Goal: Information Seeking & Learning: Learn about a topic

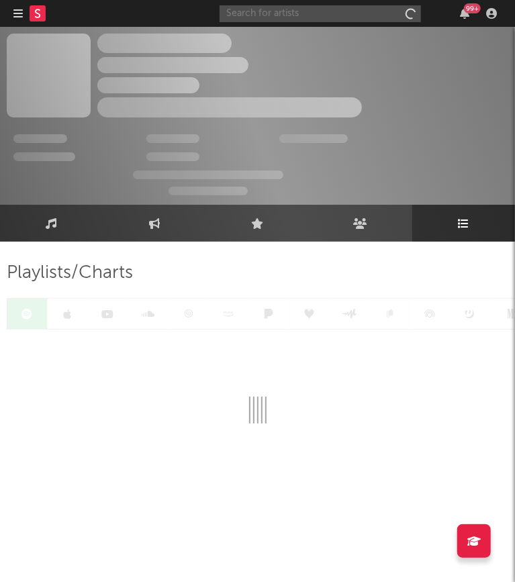
click at [358, 13] on input "text" at bounding box center [320, 13] width 201 height 17
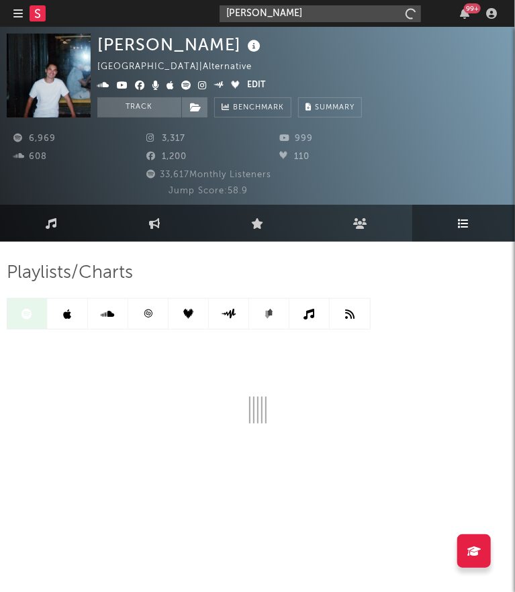
type input "tay iwar"
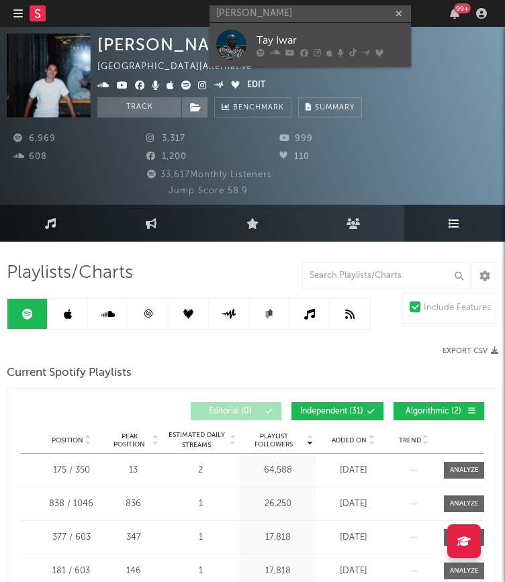
click at [338, 45] on div "Tay Iwar" at bounding box center [330, 40] width 148 height 16
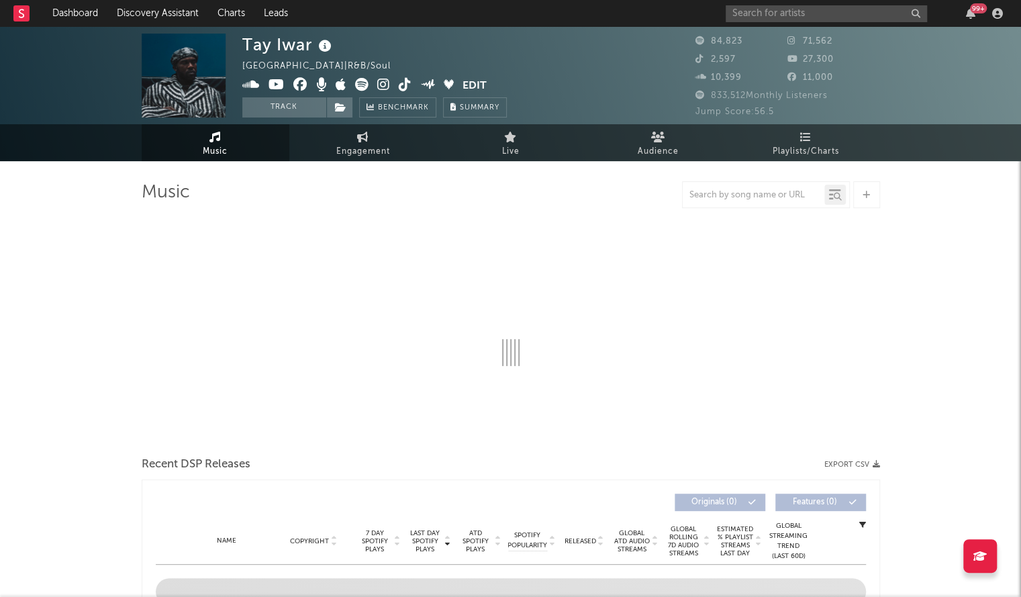
select select "6m"
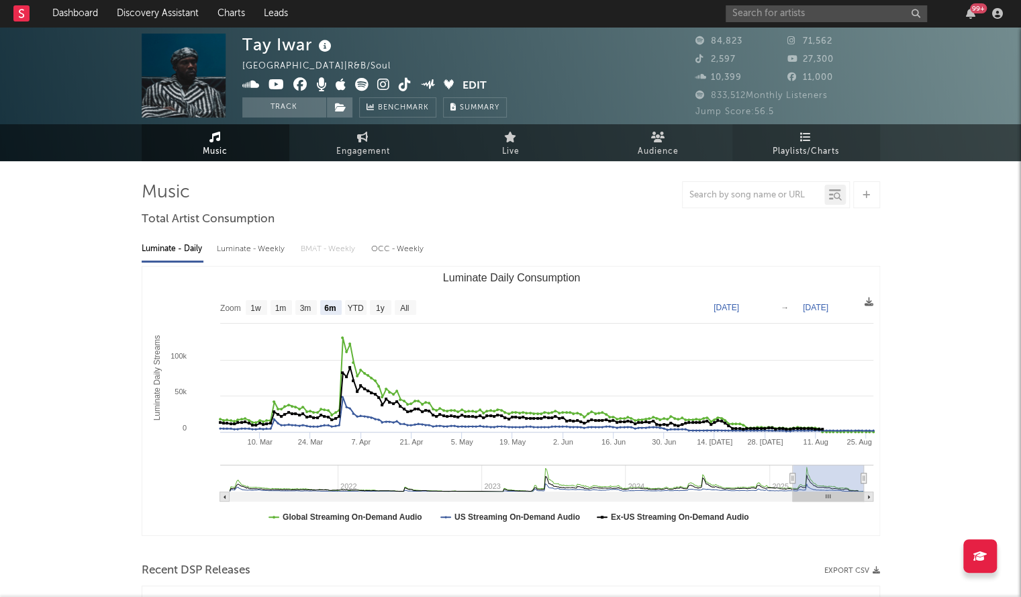
click at [514, 138] on link "Playlists/Charts" at bounding box center [806, 142] width 148 height 37
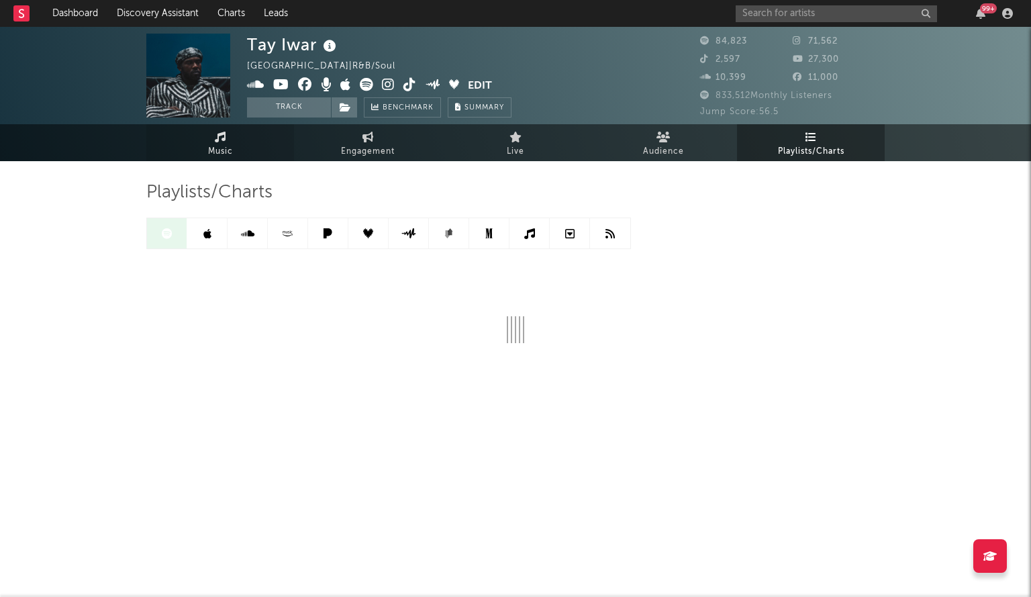
click at [211, 150] on span "Music" at bounding box center [220, 152] width 25 height 16
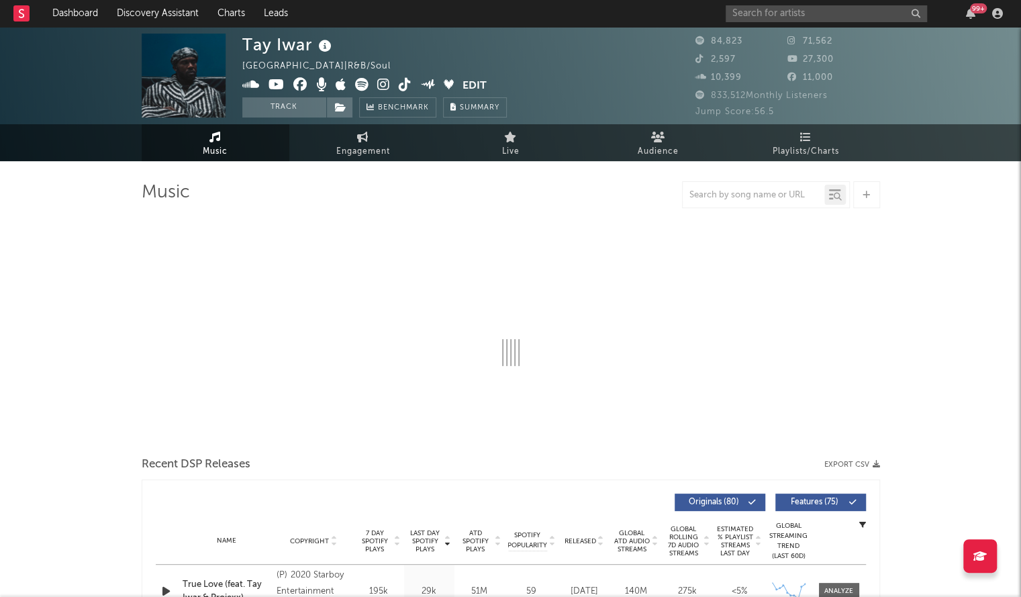
select select "6m"
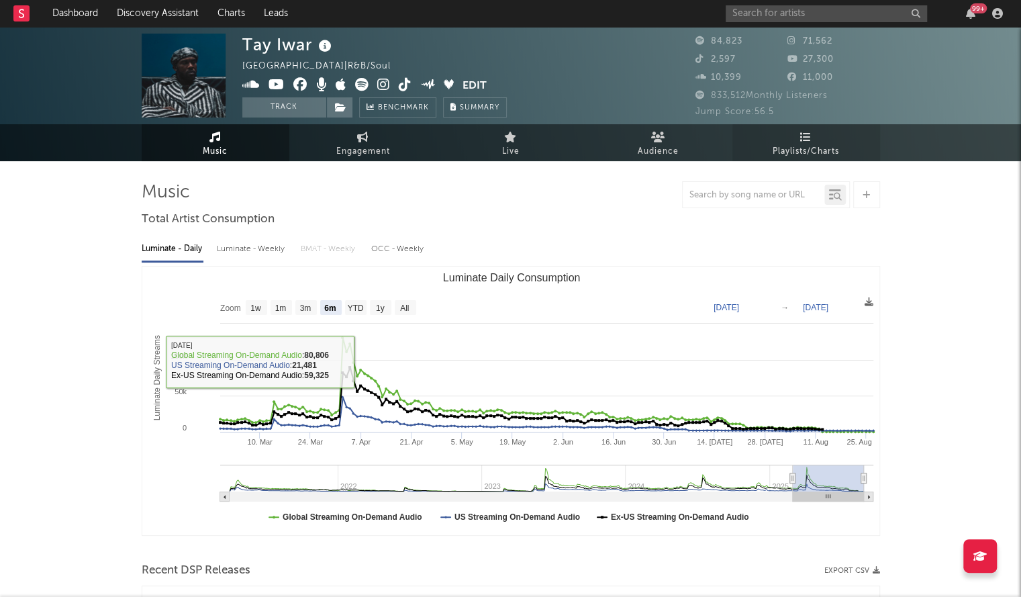
click at [514, 139] on link "Playlists/Charts" at bounding box center [806, 142] width 148 height 37
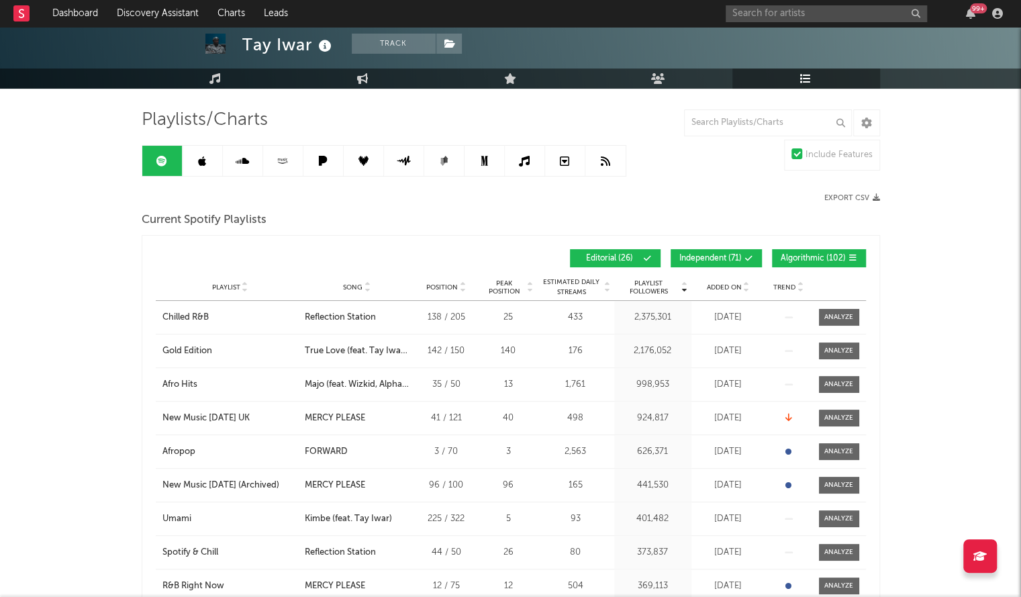
scroll to position [73, 0]
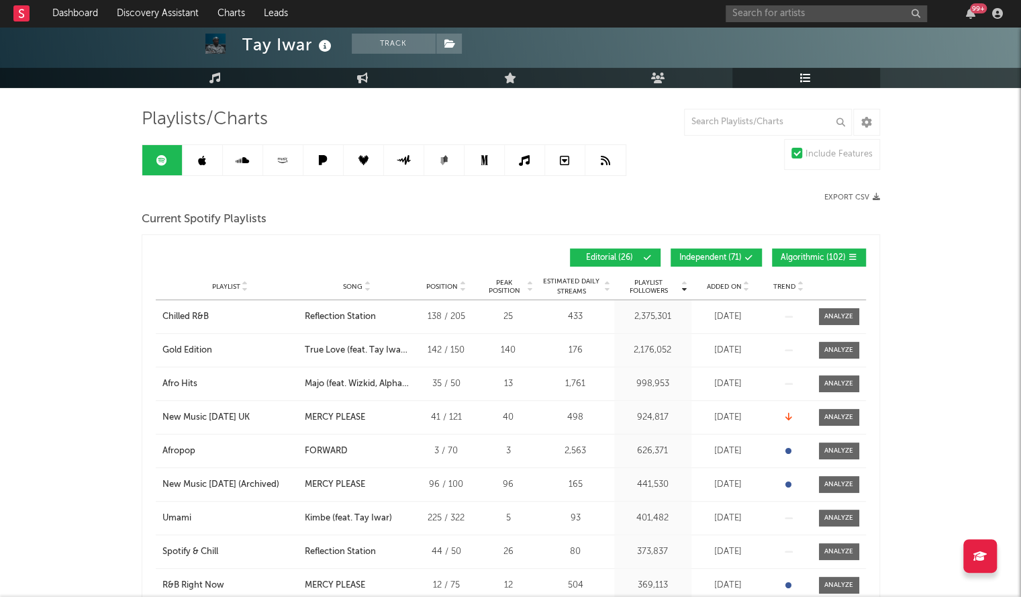
click at [189, 151] on link at bounding box center [203, 160] width 40 height 30
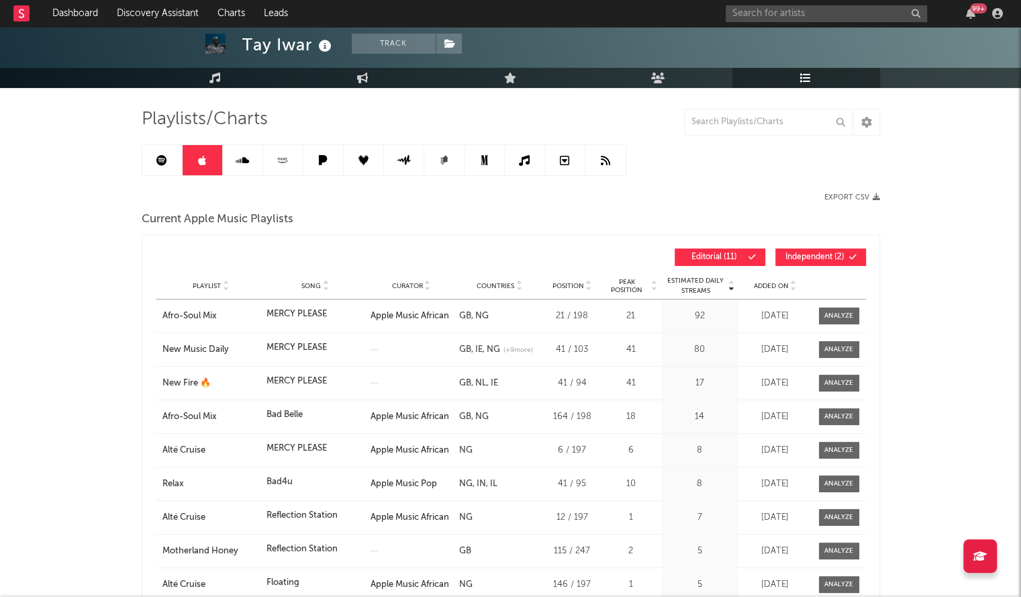
click at [514, 290] on div "Playlist Song Curator Genre Countries Country Chart Type Position Peak Position…" at bounding box center [511, 286] width 710 height 27
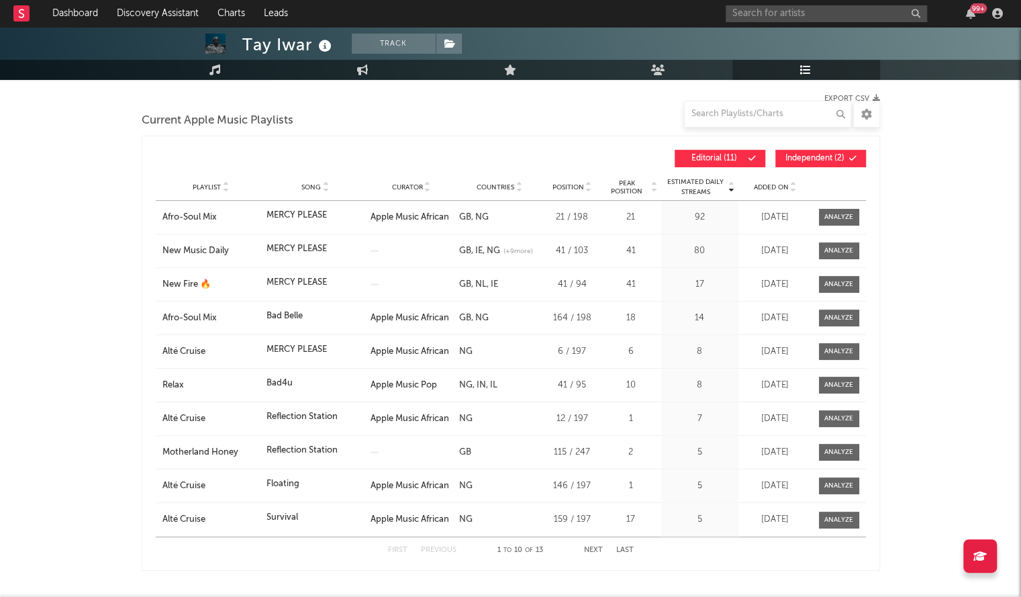
scroll to position [173, 0]
click at [514, 183] on span "Added On" at bounding box center [771, 187] width 35 height 8
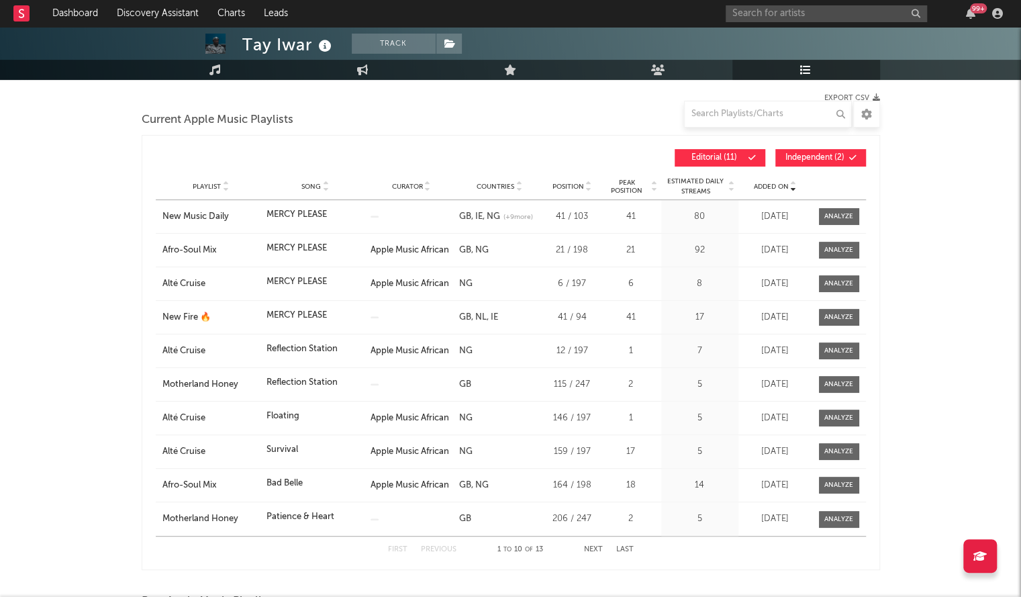
click at [514, 183] on span "Added On" at bounding box center [771, 187] width 35 height 8
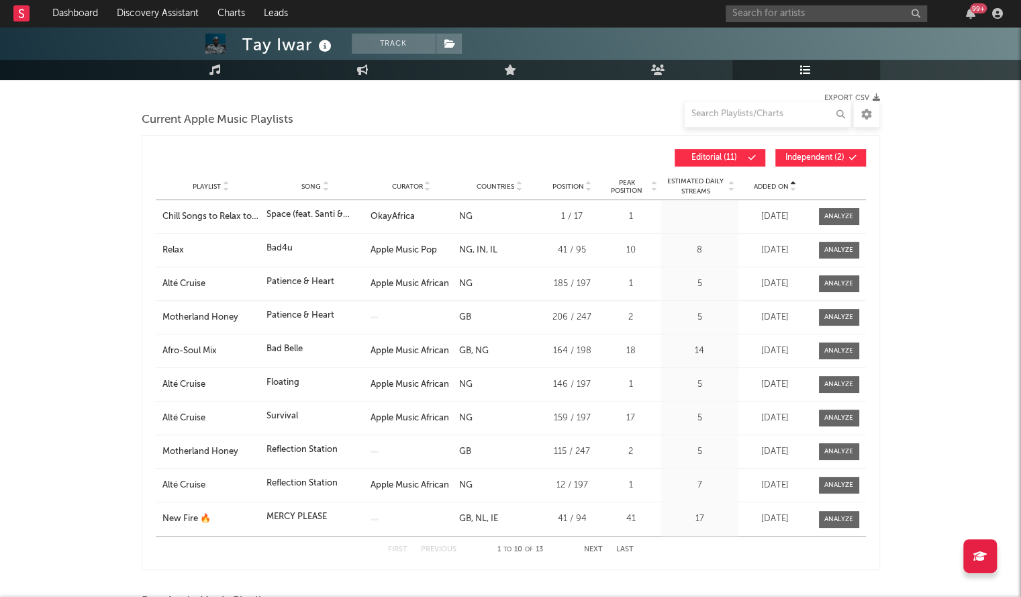
click at [514, 183] on span "Added On" at bounding box center [771, 187] width 35 height 8
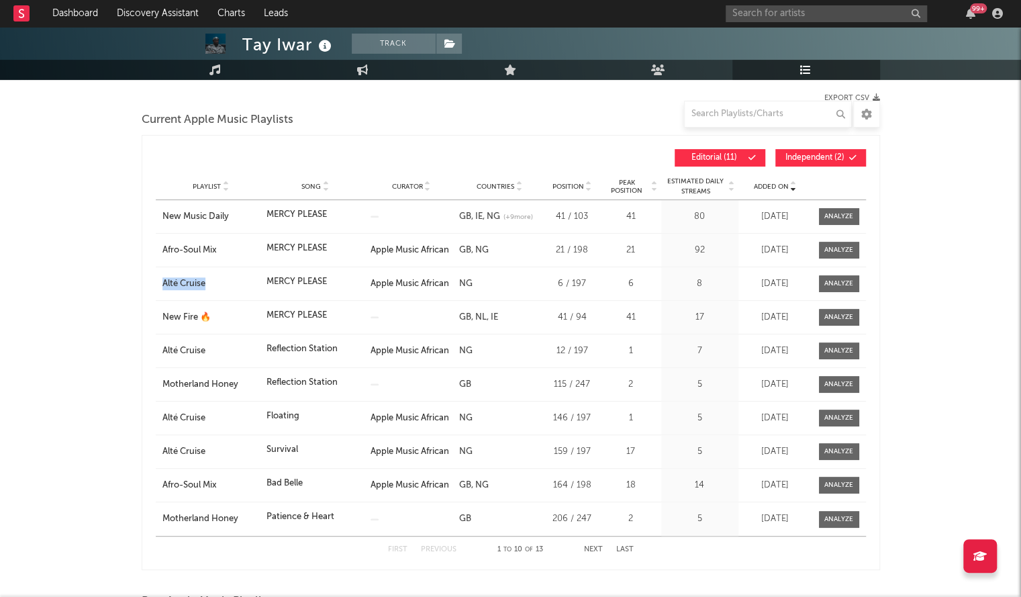
drag, startPoint x: 228, startPoint y: 269, endPoint x: 160, endPoint y: 286, distance: 70.5
click at [160, 286] on div "Playlist Alté Cruise Song MERCY PLEASE Curator Apple Music African Genre Countr…" at bounding box center [511, 283] width 710 height 33
copy div "Alté Cruise"
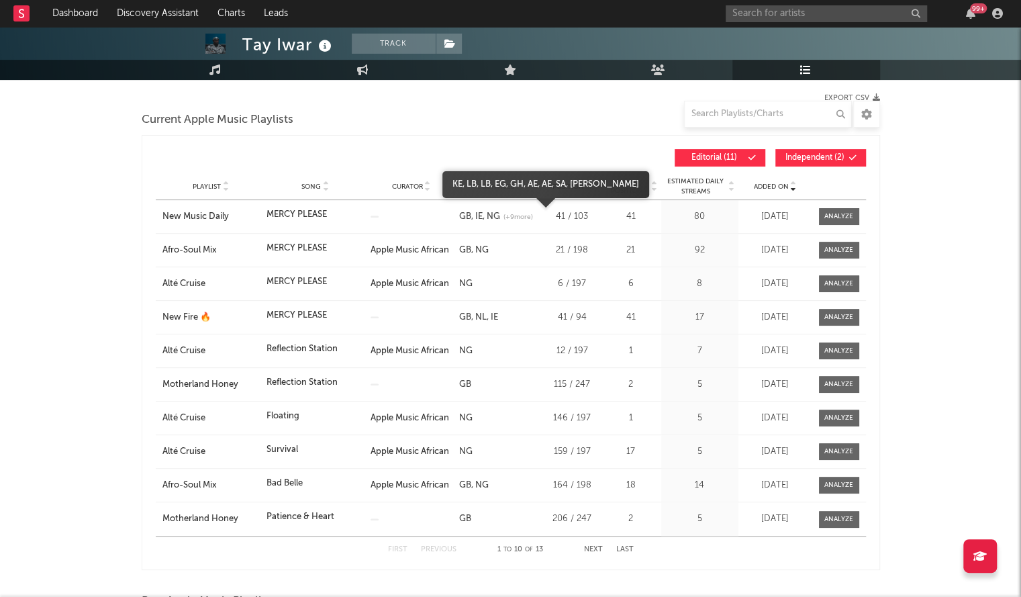
click at [514, 215] on span "(+ 9 more)" at bounding box center [518, 217] width 30 height 10
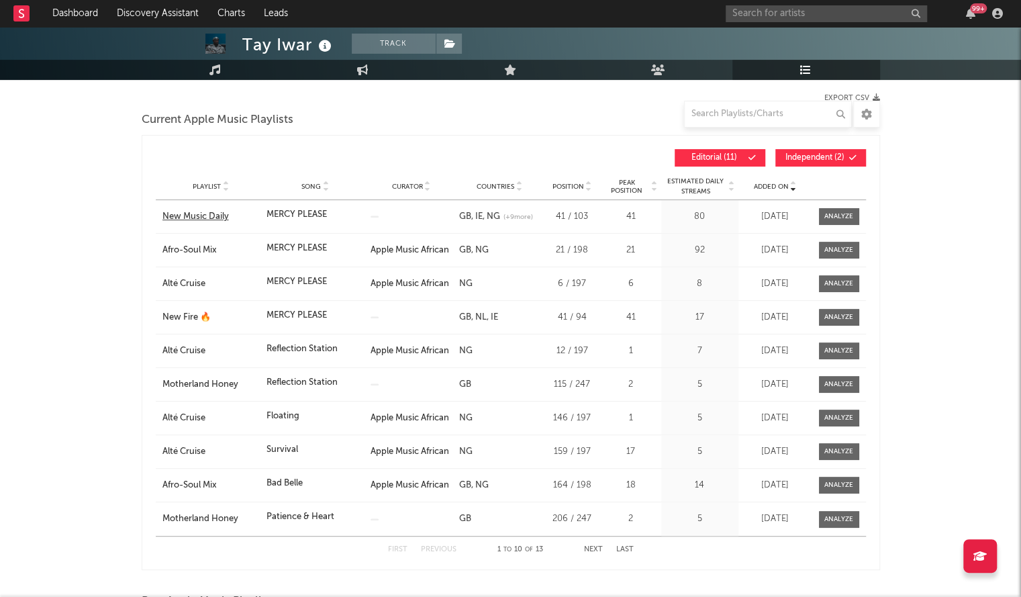
click at [206, 217] on div "New Music Daily" at bounding box center [210, 216] width 97 height 13
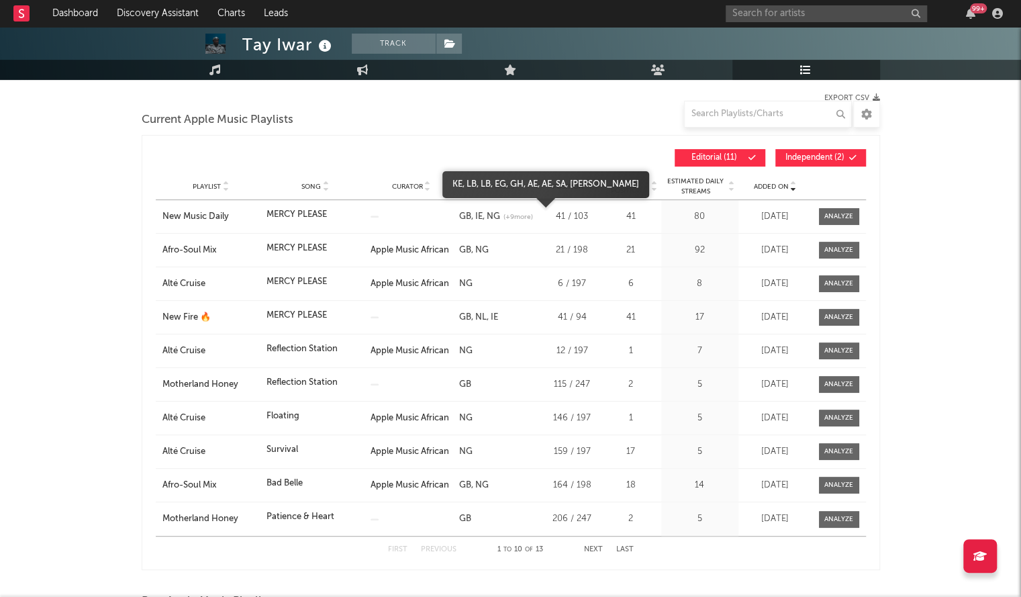
drag, startPoint x: 526, startPoint y: 216, endPoint x: 518, endPoint y: 213, distance: 9.1
click at [514, 213] on span "(+ 9 more)" at bounding box center [518, 217] width 30 height 10
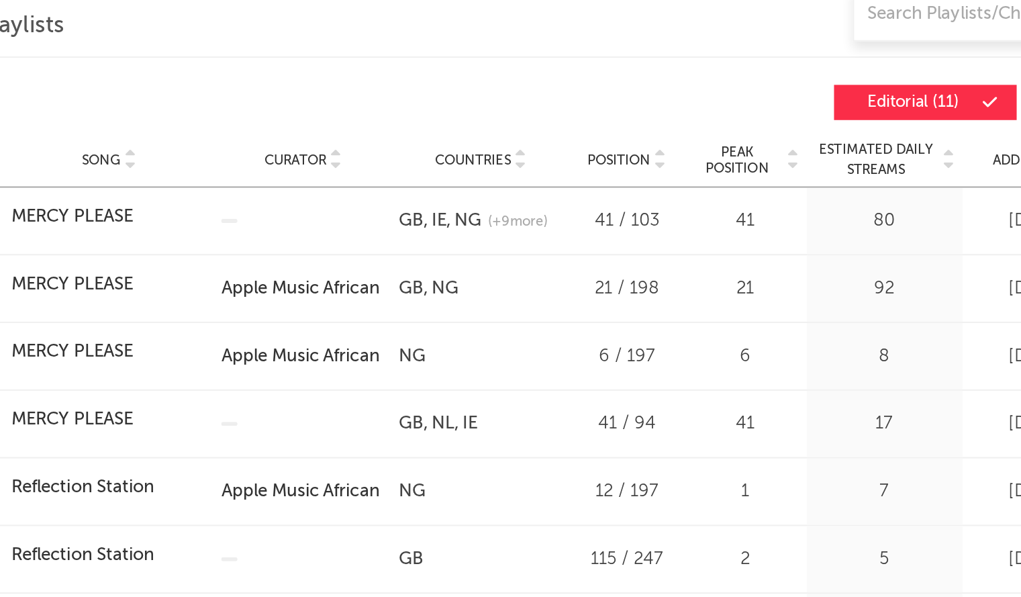
click at [514, 216] on span "(+ 9 more)" at bounding box center [518, 217] width 30 height 10
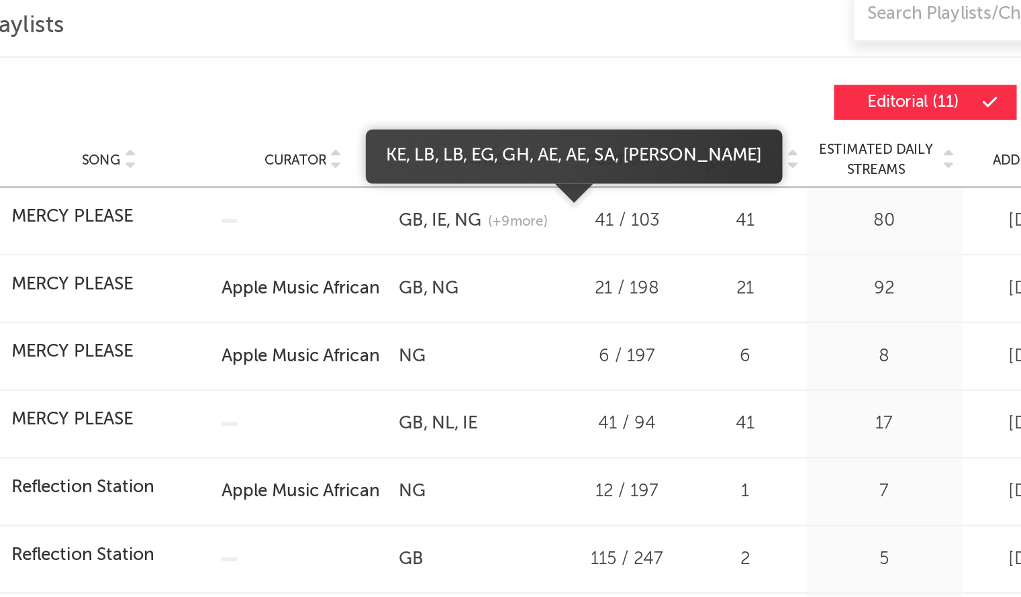
click at [506, 185] on link "EG" at bounding box center [498, 184] width 15 height 9
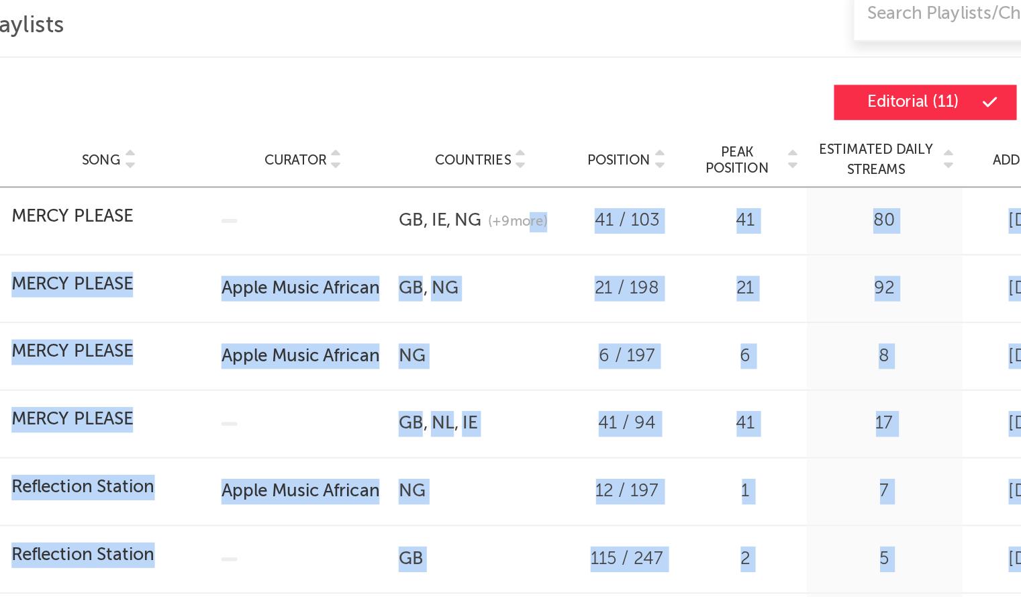
drag, startPoint x: 448, startPoint y: 180, endPoint x: 522, endPoint y: 214, distance: 80.8
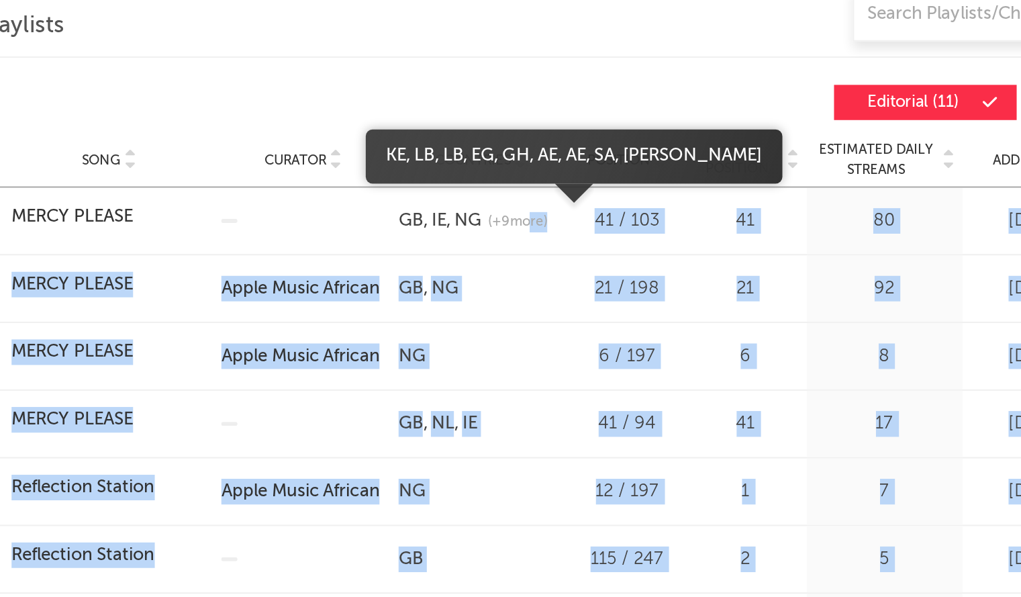
click at [514, 220] on span "(+ 9 more)" at bounding box center [518, 217] width 30 height 10
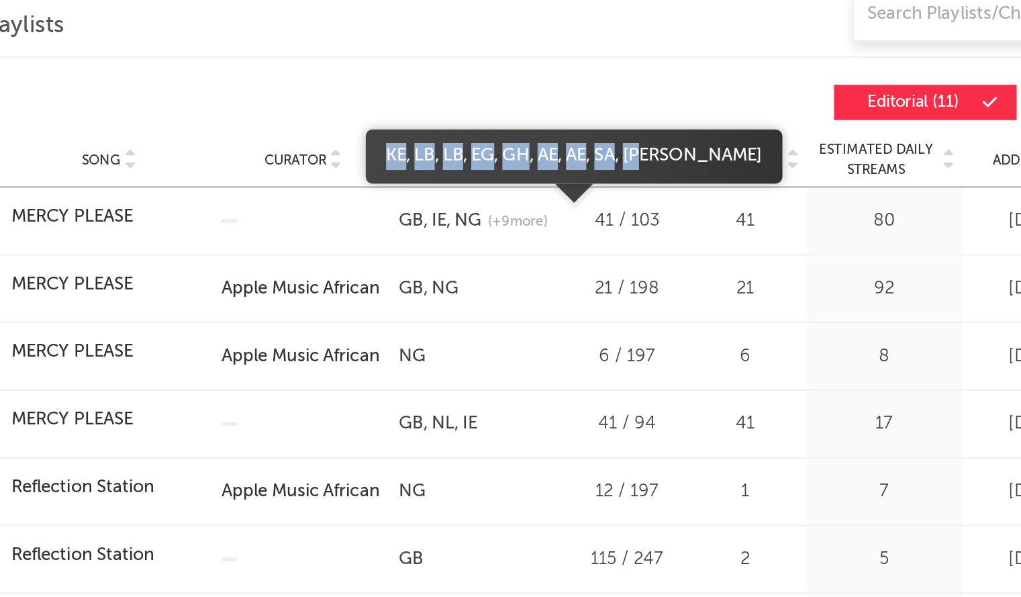
drag, startPoint x: 446, startPoint y: 184, endPoint x: 585, endPoint y: 183, distance: 139.0
click at [514, 183] on span "KE LB LB EG GH AE AE SA JO" at bounding box center [545, 184] width 207 height 13
copy span "KE LB LB EG GH AE AE SA JO"
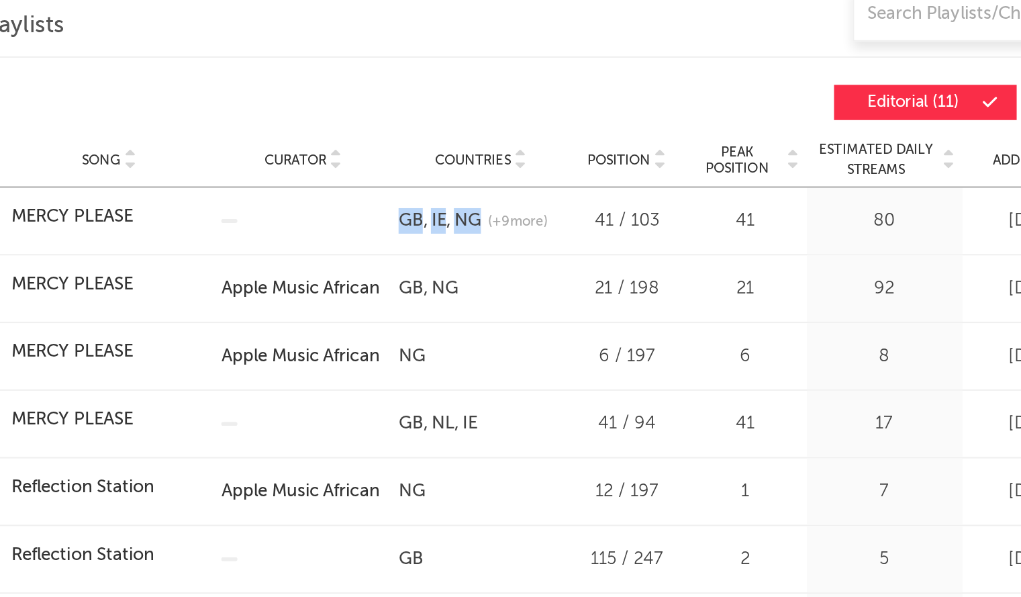
drag, startPoint x: 455, startPoint y: 216, endPoint x: 504, endPoint y: 220, distance: 49.8
click at [504, 220] on div "Playlist New Music Daily Song MERCY PLEASE Curator Genre Countries GB IE NG (+ …" at bounding box center [511, 216] width 710 height 33
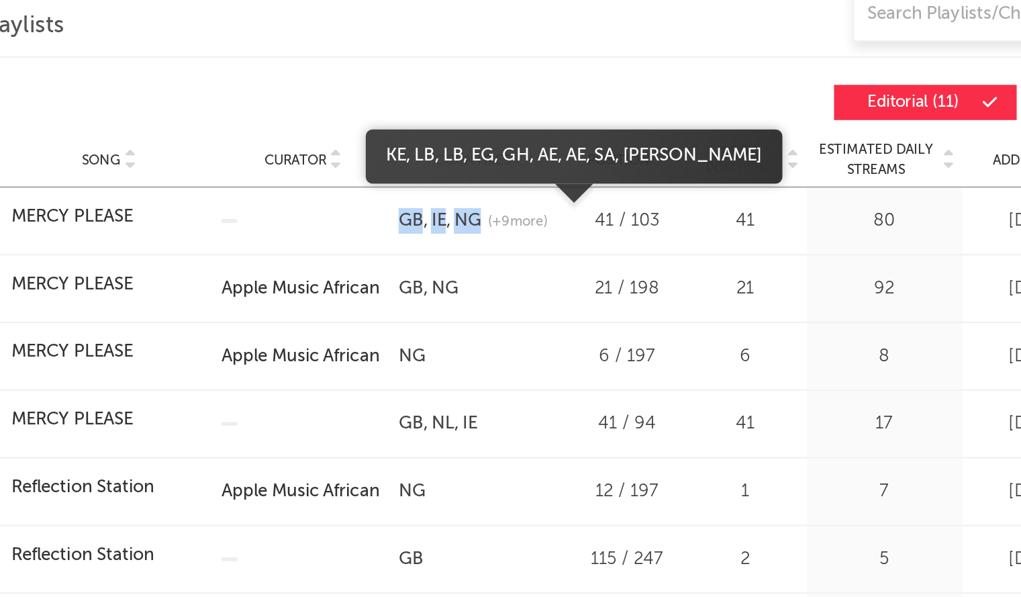
copy div "Genre Countries GB IE NG"
click at [514, 215] on span "(+ 9 more)" at bounding box center [518, 217] width 30 height 10
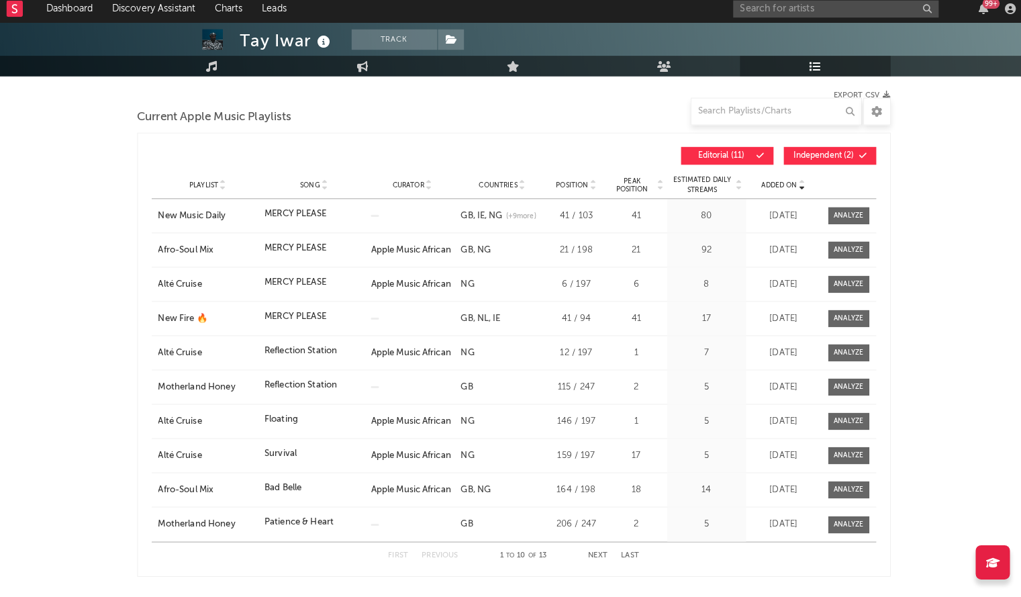
scroll to position [172, 0]
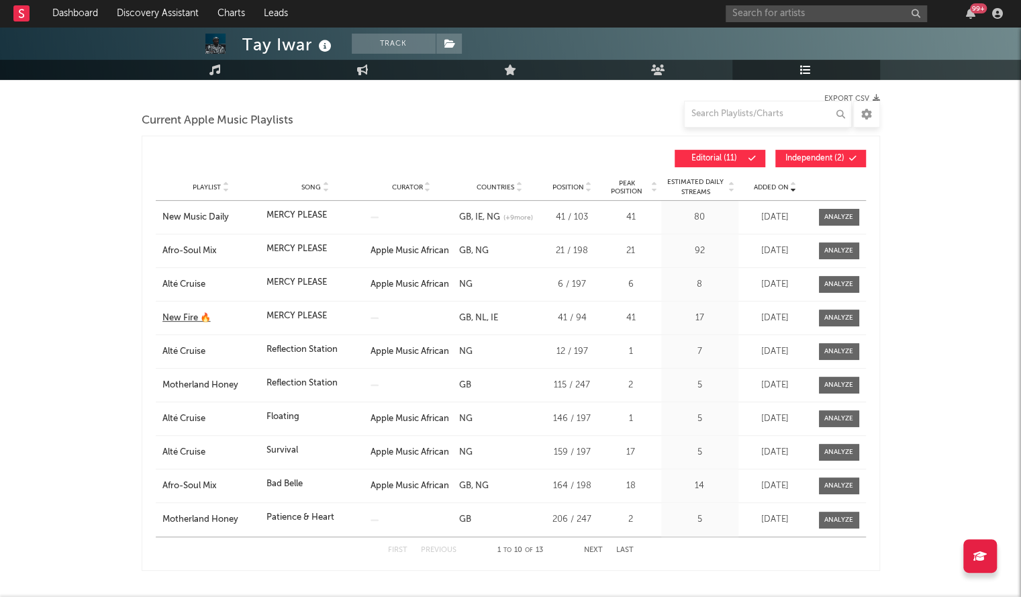
click at [178, 316] on div "New Fire 🔥" at bounding box center [210, 318] width 97 height 13
drag, startPoint x: 153, startPoint y: 318, endPoint x: 234, endPoint y: 316, distance: 80.6
click at [234, 316] on div "Added On Playlist Song Curator Countries Position Peak Position Estimated Daily…" at bounding box center [511, 353] width 739 height 435
copy div "New Fire 🔥"
drag, startPoint x: 485, startPoint y: 315, endPoint x: 443, endPoint y: 319, distance: 42.5
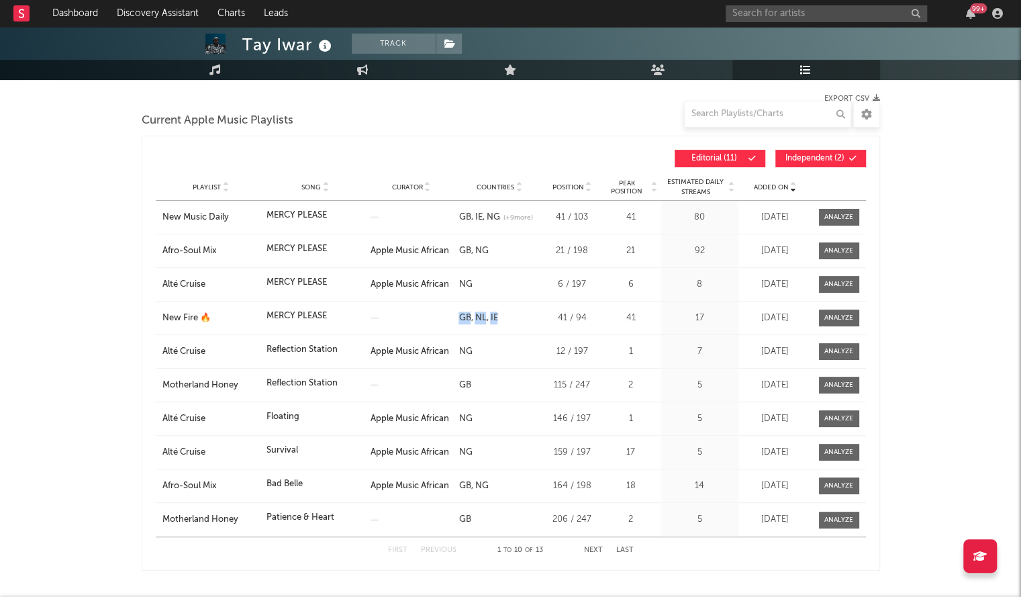
click at [443, 319] on div "Playlist New Fire 🔥 Song MERCY PLEASE Curator Genre Countries GB NL IE Country …" at bounding box center [511, 317] width 710 height 33
copy div "Genre Countries GB NL IE"
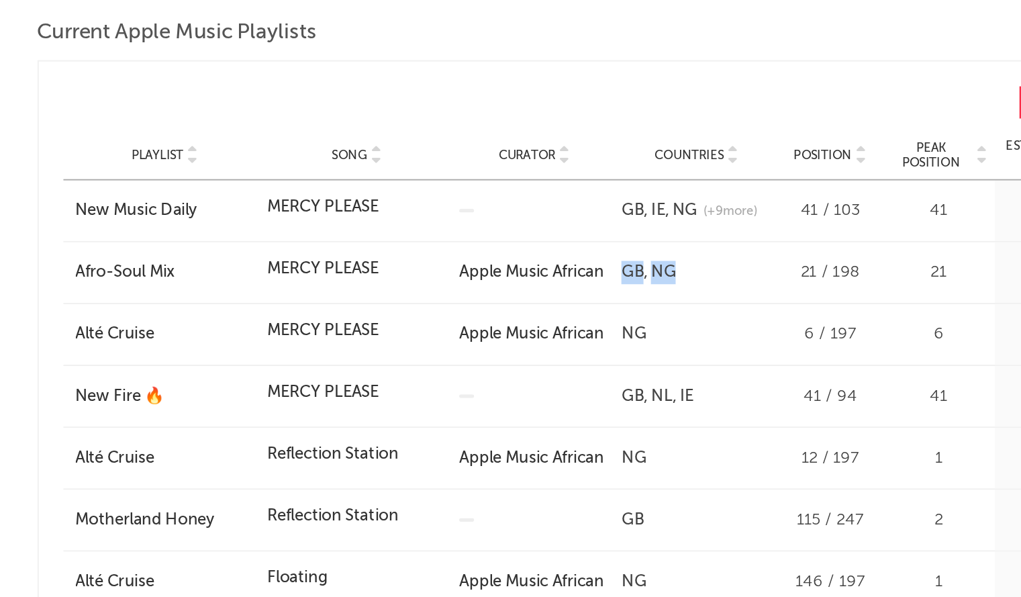
drag, startPoint x: 511, startPoint y: 250, endPoint x: 460, endPoint y: 248, distance: 51.1
click at [460, 248] on div "GB NG" at bounding box center [499, 250] width 81 height 13
copy div "GB NG"
drag, startPoint x: 468, startPoint y: 281, endPoint x: 455, endPoint y: 282, distance: 12.8
click at [455, 282] on div "Countries NG" at bounding box center [499, 284] width 88 height 13
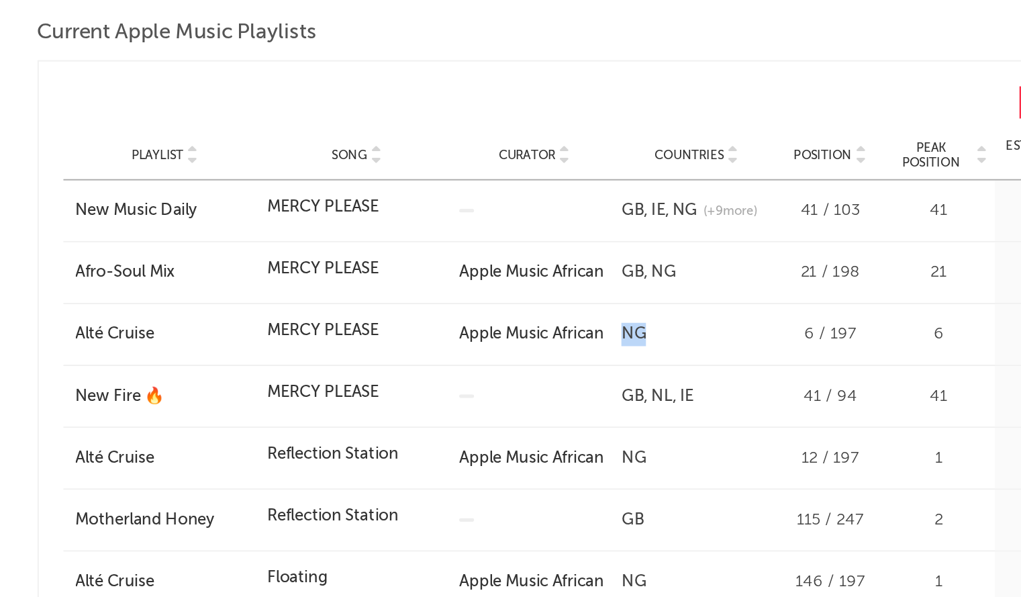
copy link "NG"
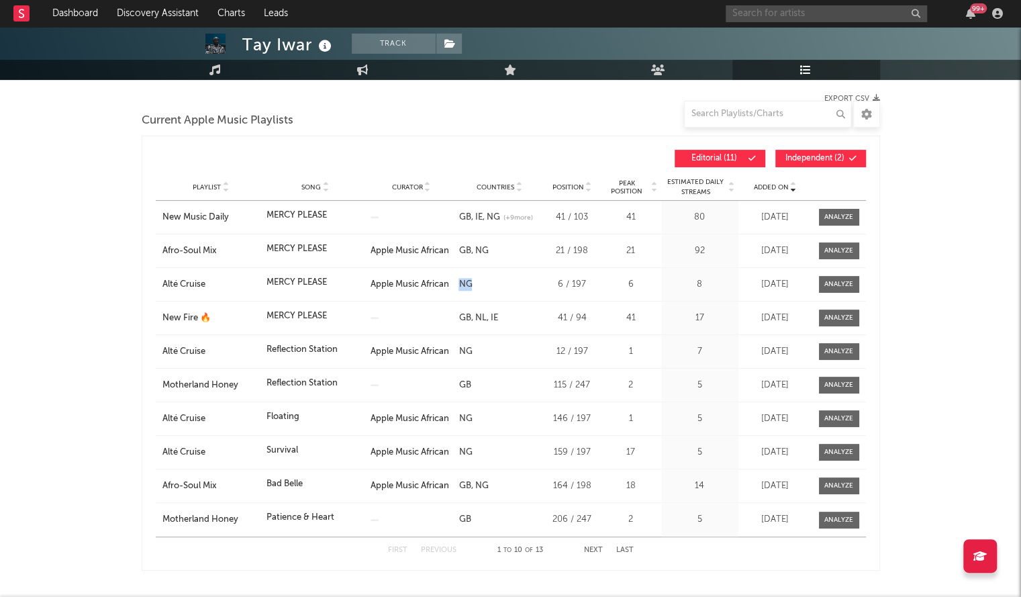
click at [514, 15] on input "text" at bounding box center [826, 13] width 201 height 17
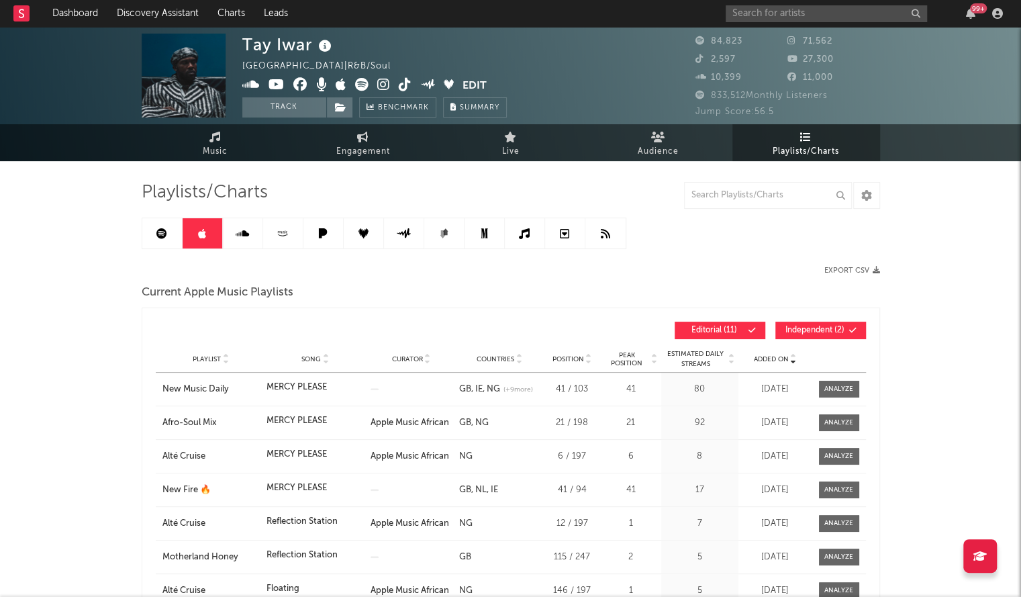
click at [157, 234] on icon at bounding box center [161, 233] width 11 height 11
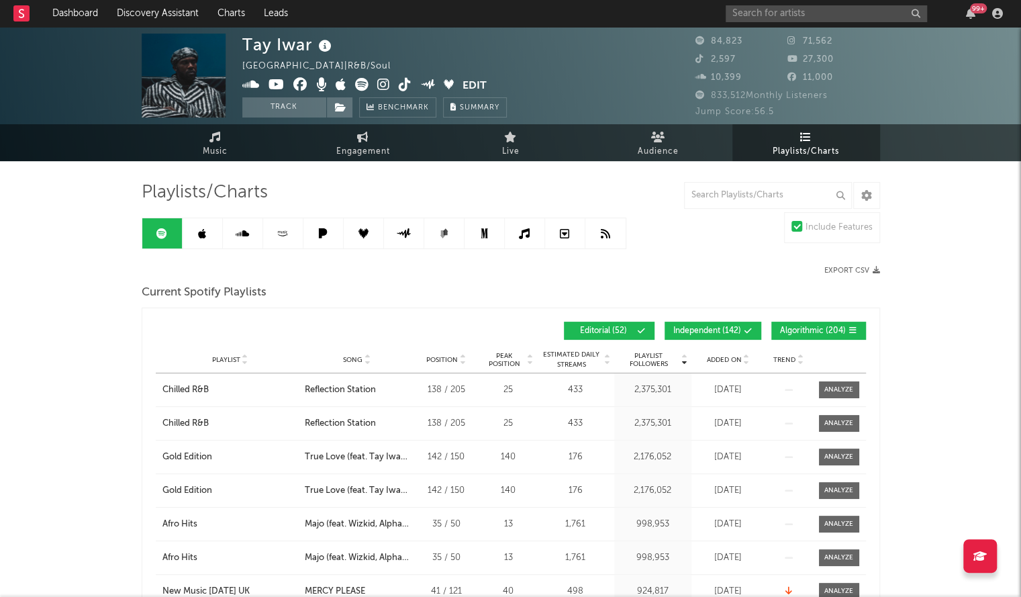
click at [514, 354] on div "Added On" at bounding box center [728, 359] width 67 height 10
click at [514, 356] on span "Added On" at bounding box center [724, 360] width 35 height 8
click at [514, 357] on span "Added On" at bounding box center [724, 360] width 35 height 8
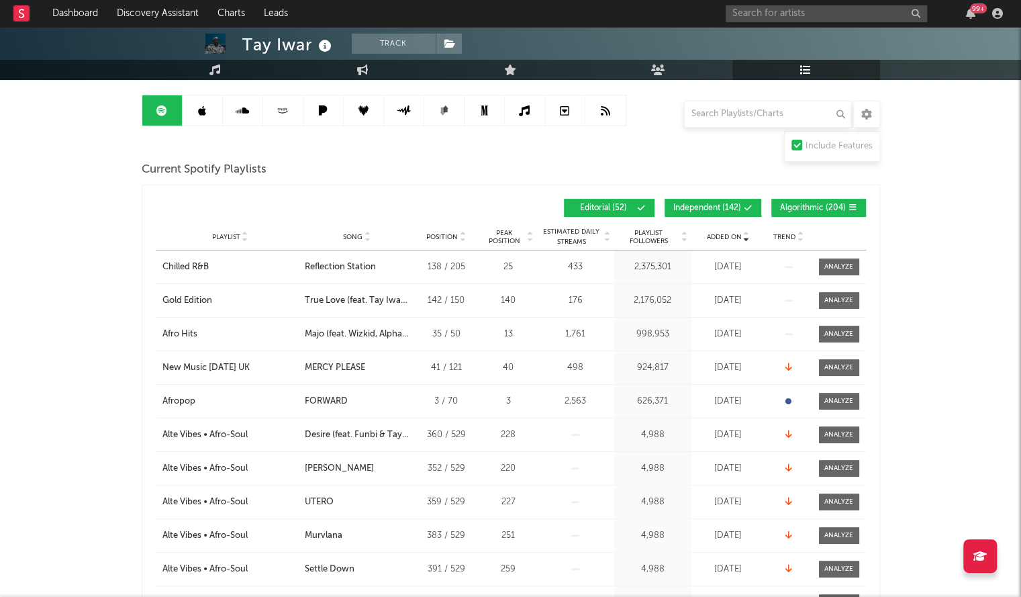
scroll to position [124, 0]
click at [514, 233] on span "Added On" at bounding box center [724, 236] width 35 height 8
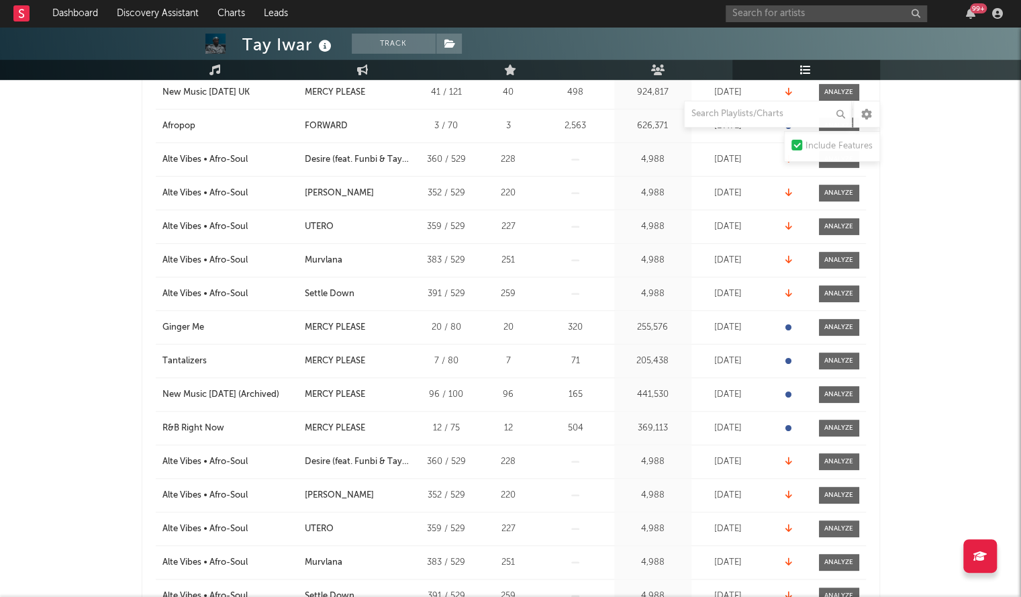
scroll to position [397, 0]
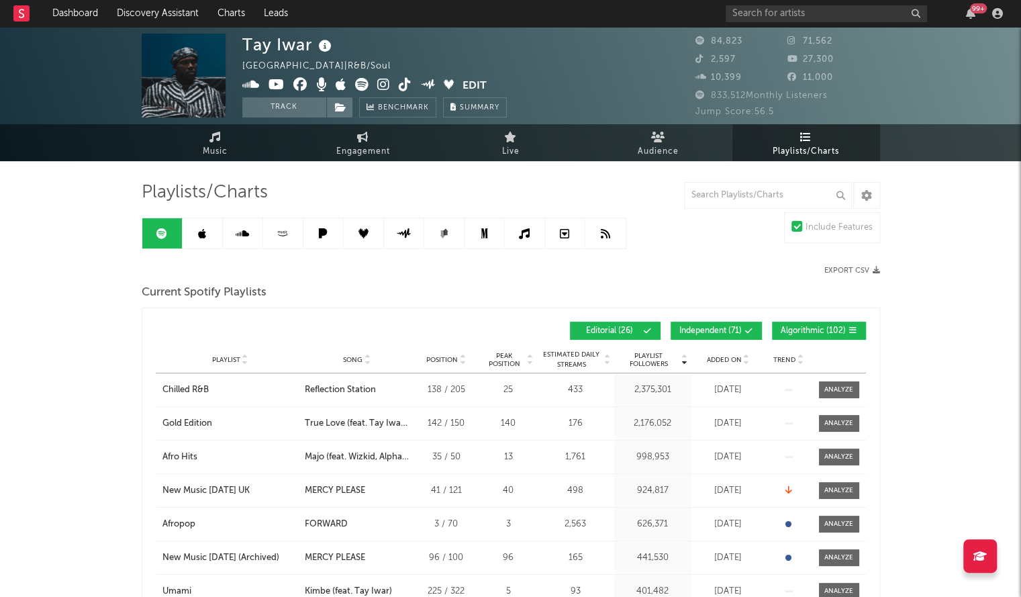
click at [718, 359] on span "Added On" at bounding box center [724, 360] width 35 height 8
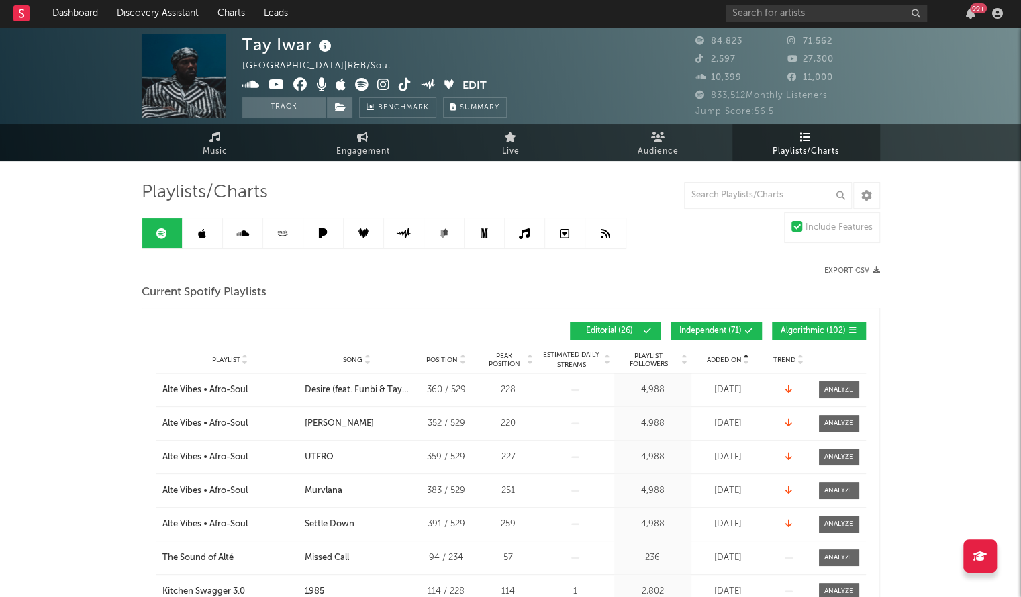
click at [718, 359] on span "Added On" at bounding box center [724, 360] width 35 height 8
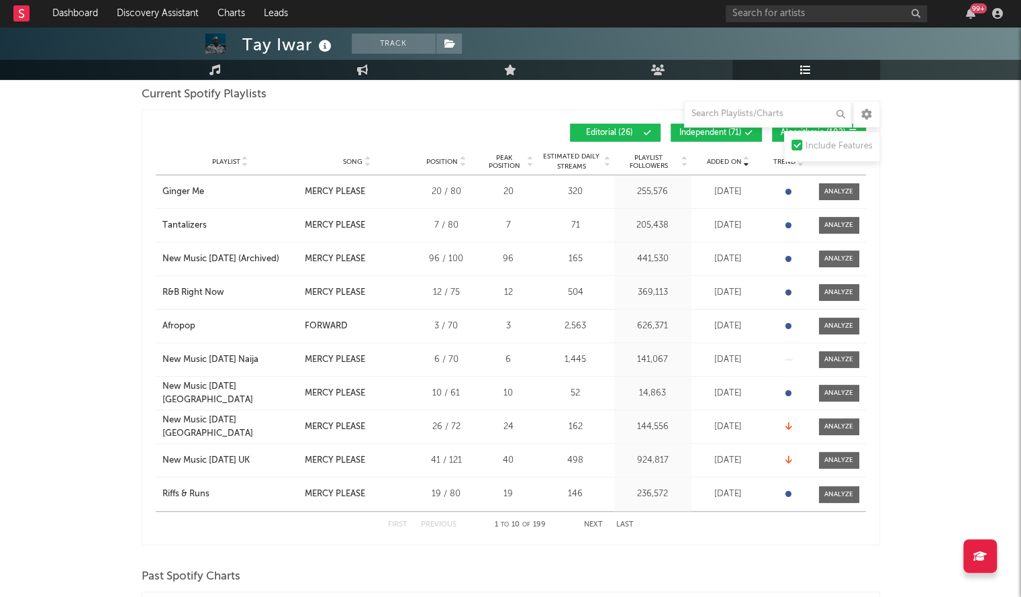
scroll to position [199, 0]
click at [193, 292] on div "R&B Right Now" at bounding box center [193, 291] width 62 height 13
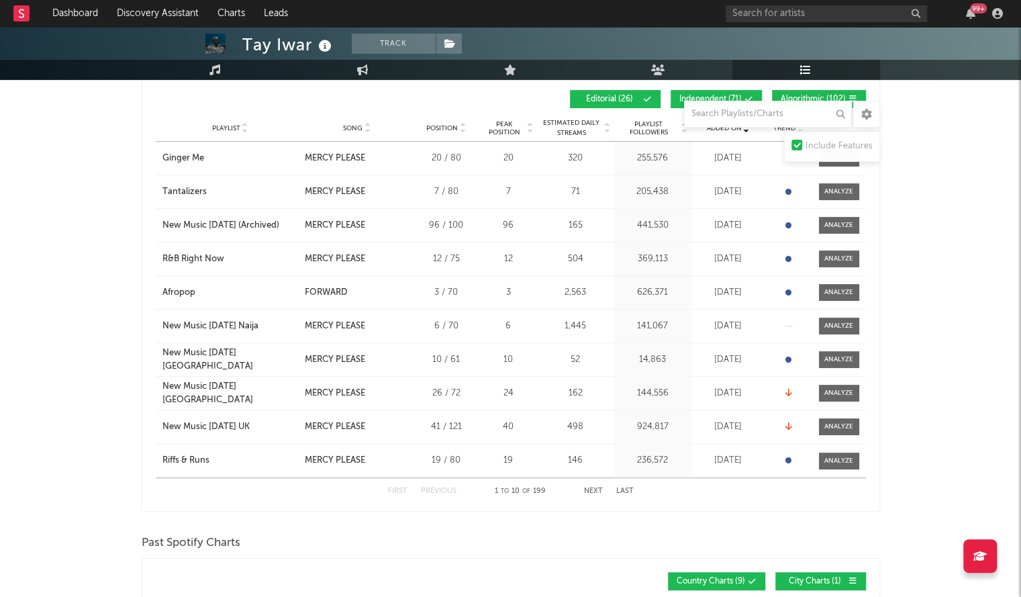
scroll to position [232, 0]
click at [600, 489] on button "Next" at bounding box center [593, 490] width 19 height 7
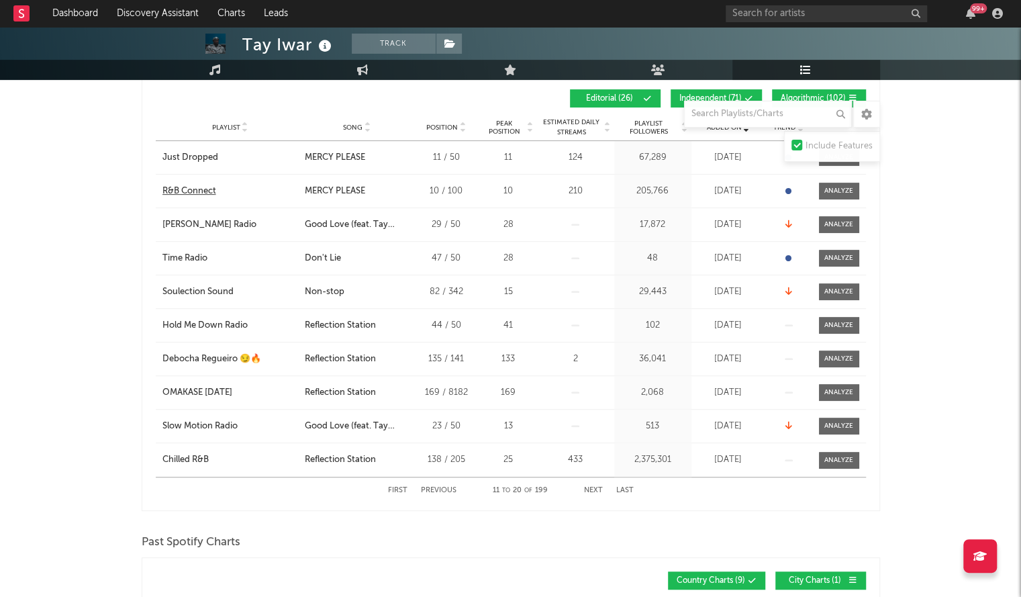
click at [194, 195] on div "R&B Connect" at bounding box center [189, 191] width 54 height 13
click at [190, 156] on div "Just Dropped" at bounding box center [190, 157] width 56 height 13
click at [435, 491] on button "Previous" at bounding box center [439, 490] width 36 height 7
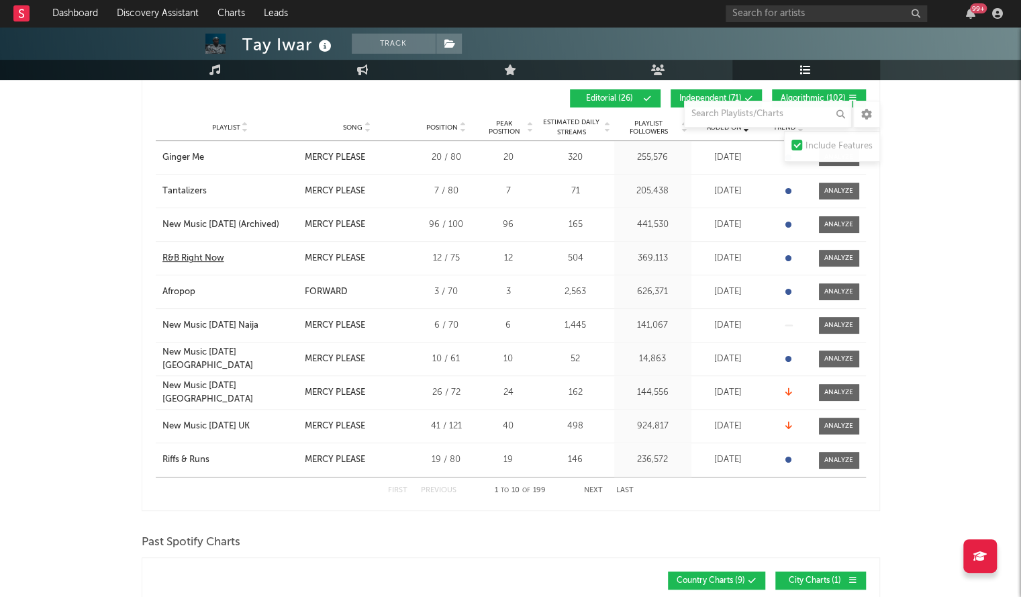
click at [187, 256] on div "R&B Right Now" at bounding box center [193, 258] width 62 height 13
click at [741, 16] on input "text" at bounding box center [826, 13] width 201 height 17
type input "toure"
click at [773, 13] on input "toure" at bounding box center [826, 13] width 201 height 17
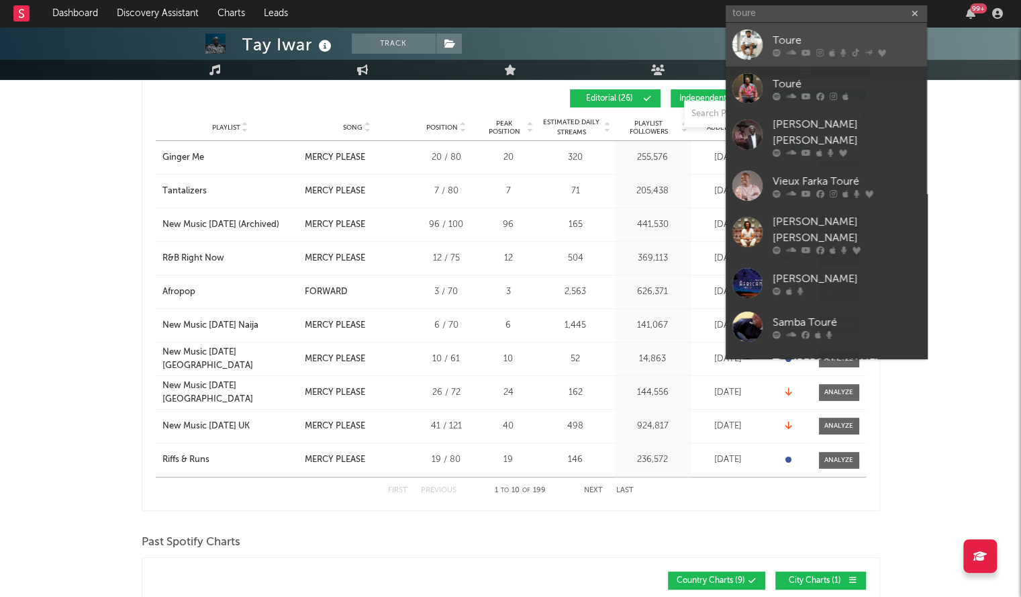
click at [773, 55] on icon at bounding box center [777, 52] width 8 height 8
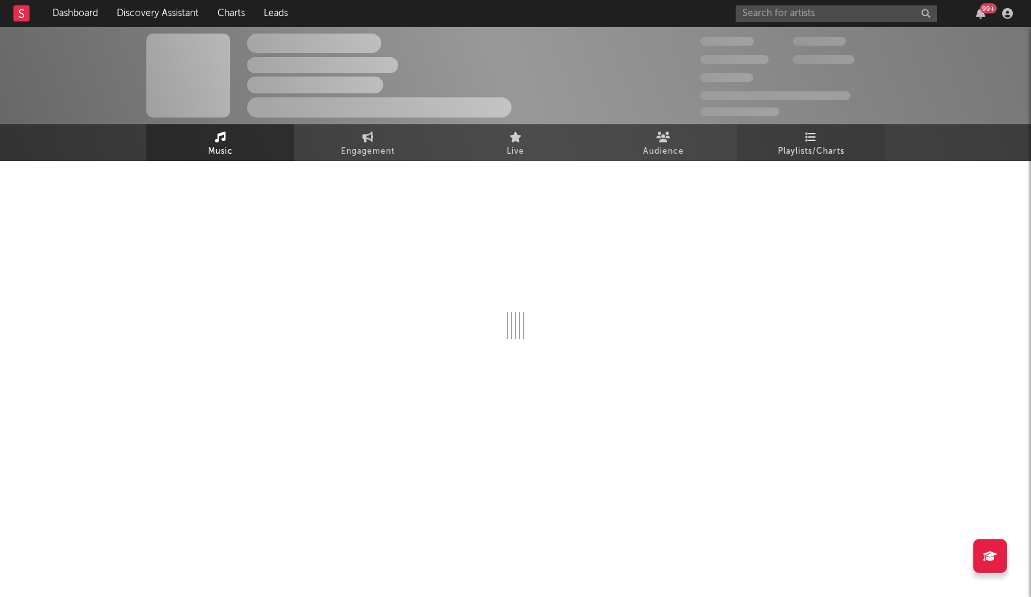
click at [813, 144] on span "Playlists/Charts" at bounding box center [811, 152] width 66 height 16
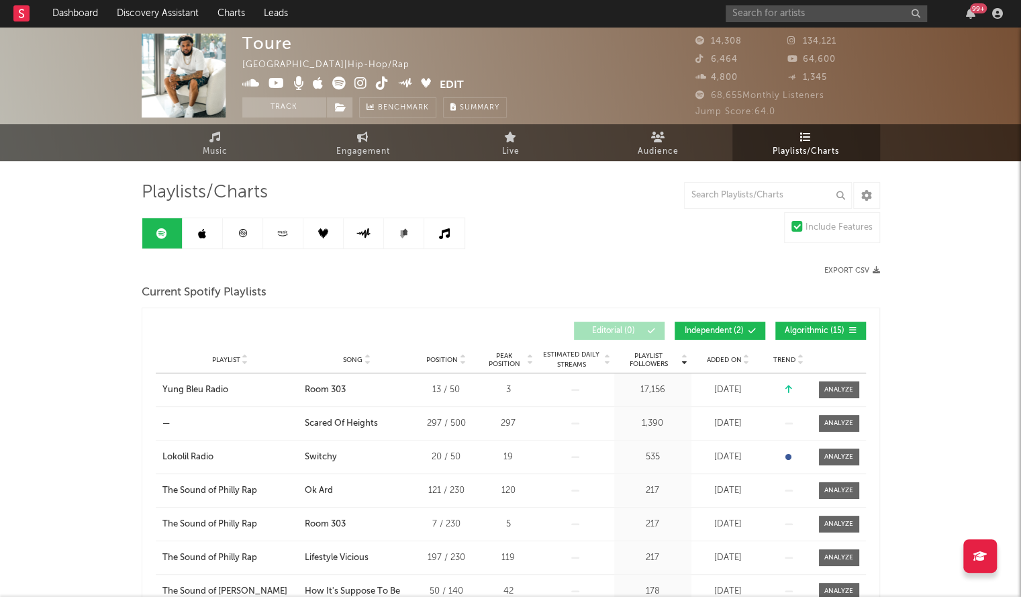
scroll to position [134, 0]
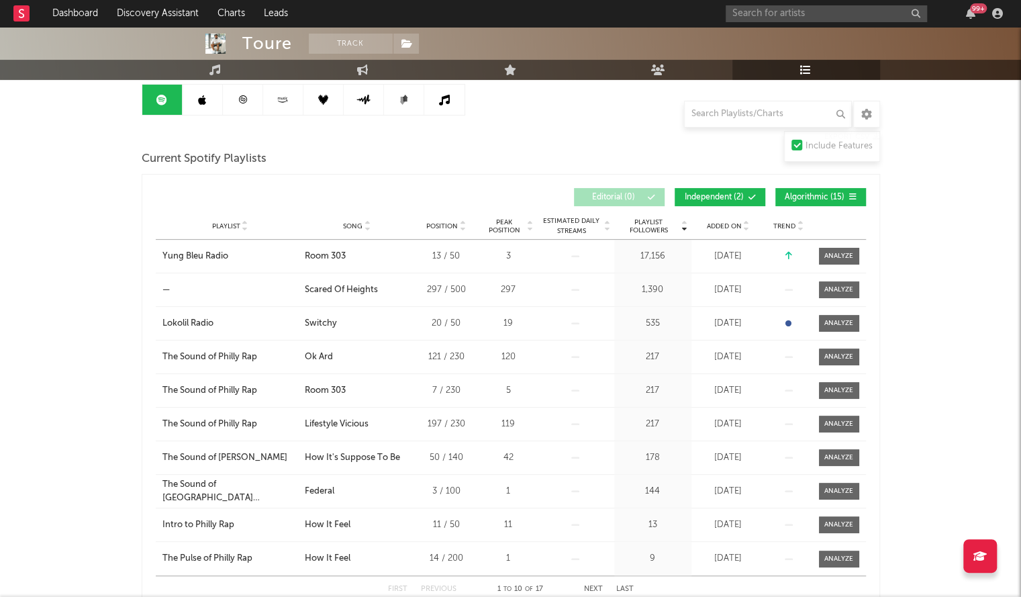
click at [713, 229] on div "Added On" at bounding box center [728, 226] width 67 height 10
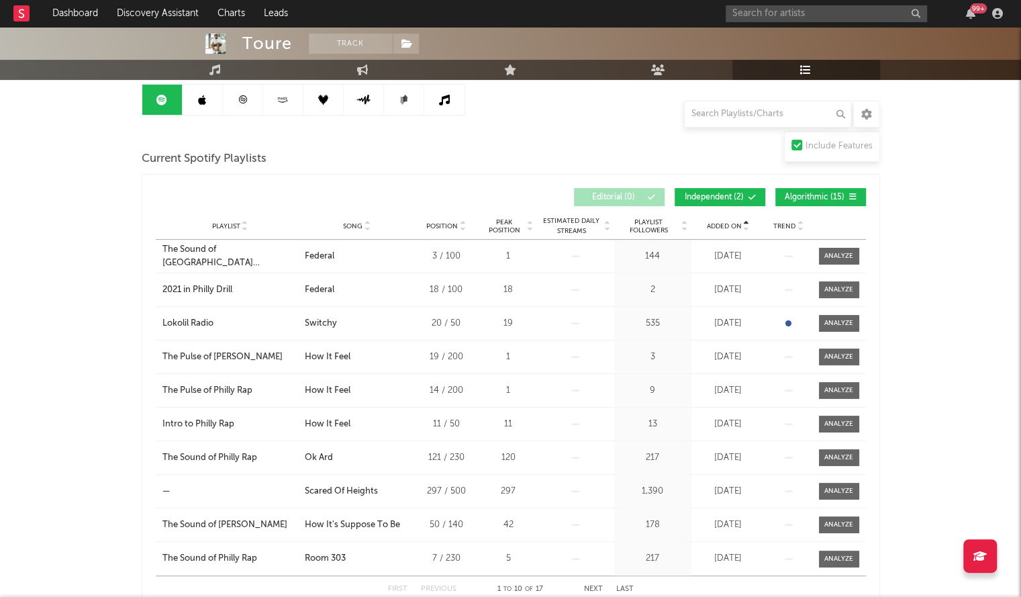
click at [713, 229] on div "Added On" at bounding box center [728, 226] width 67 height 10
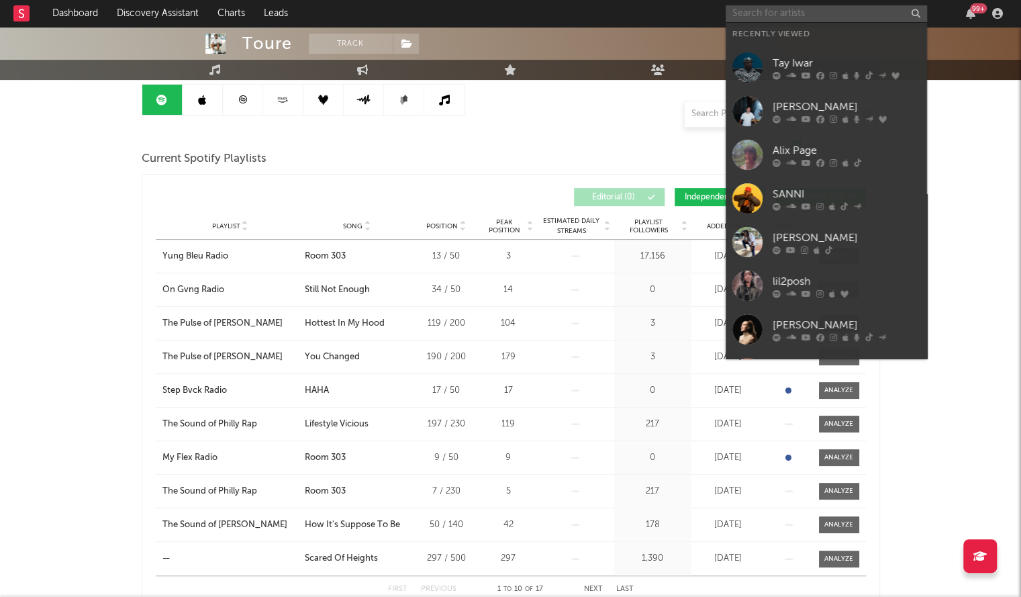
click at [811, 11] on input "text" at bounding box center [826, 13] width 201 height 17
click at [810, 69] on div "Tay Iwar" at bounding box center [847, 63] width 148 height 16
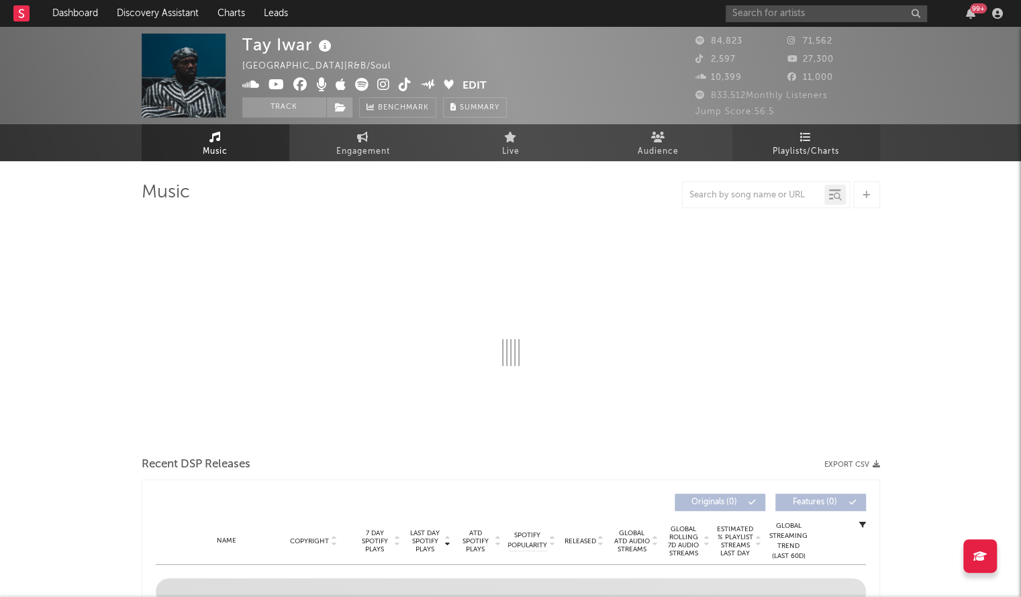
click at [827, 142] on link "Playlists/Charts" at bounding box center [806, 142] width 148 height 37
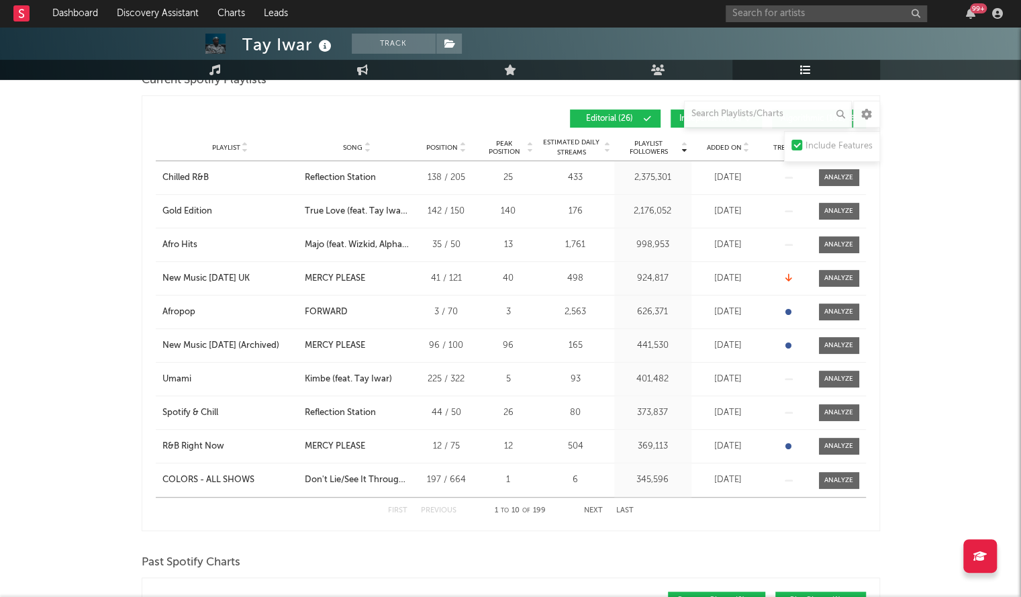
scroll to position [223, 0]
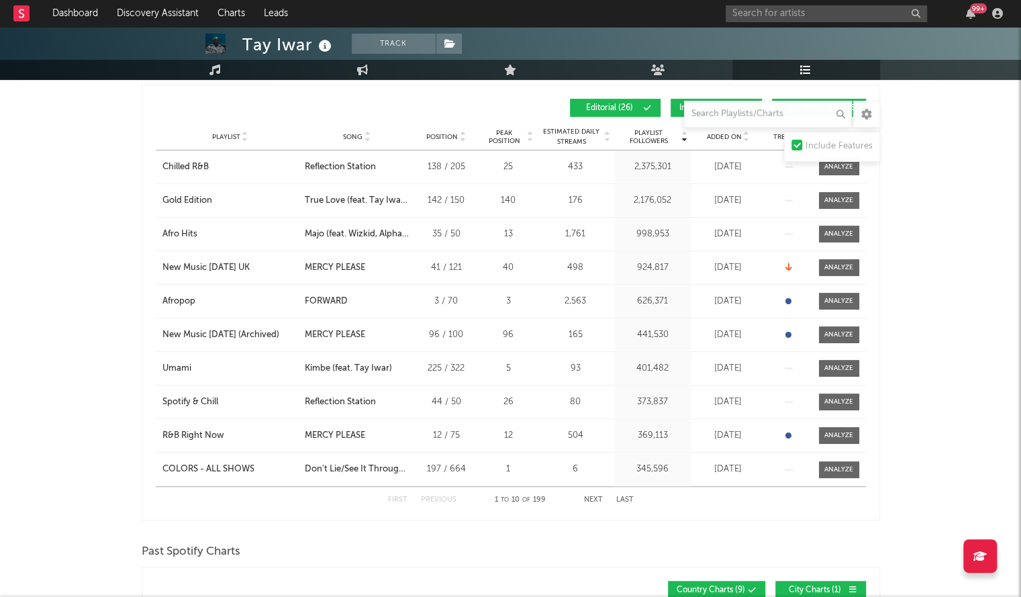
click at [714, 139] on div "Added On" at bounding box center [728, 137] width 67 height 10
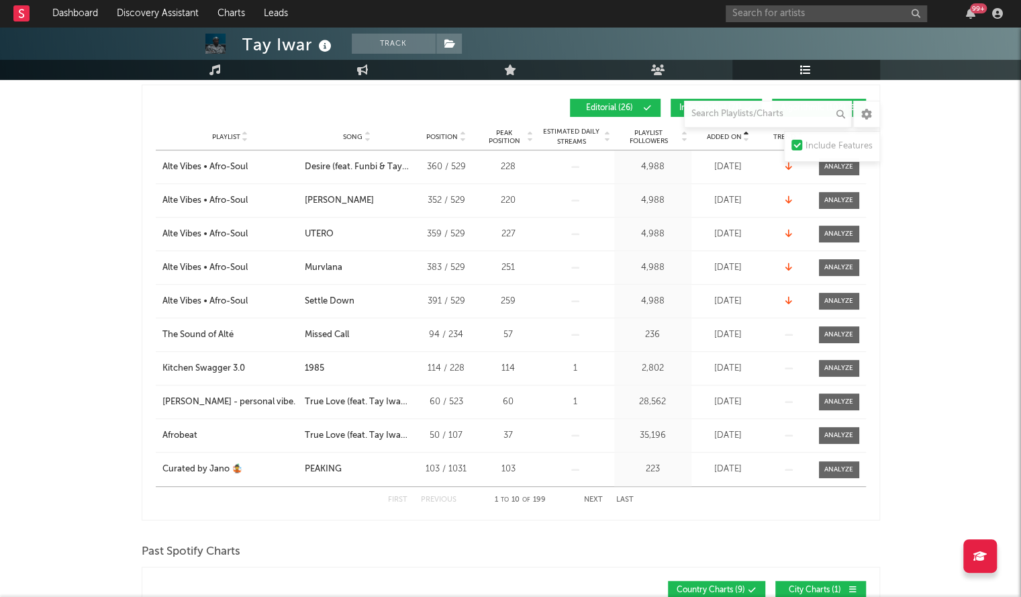
click at [714, 139] on div "Added On" at bounding box center [728, 137] width 67 height 10
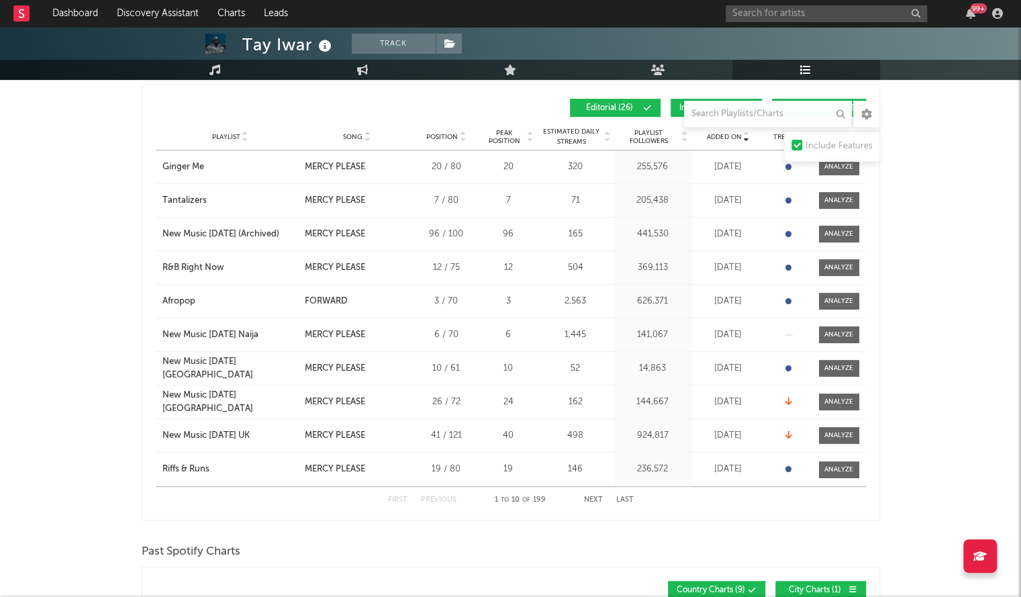
click at [596, 498] on button "Next" at bounding box center [593, 499] width 19 height 7
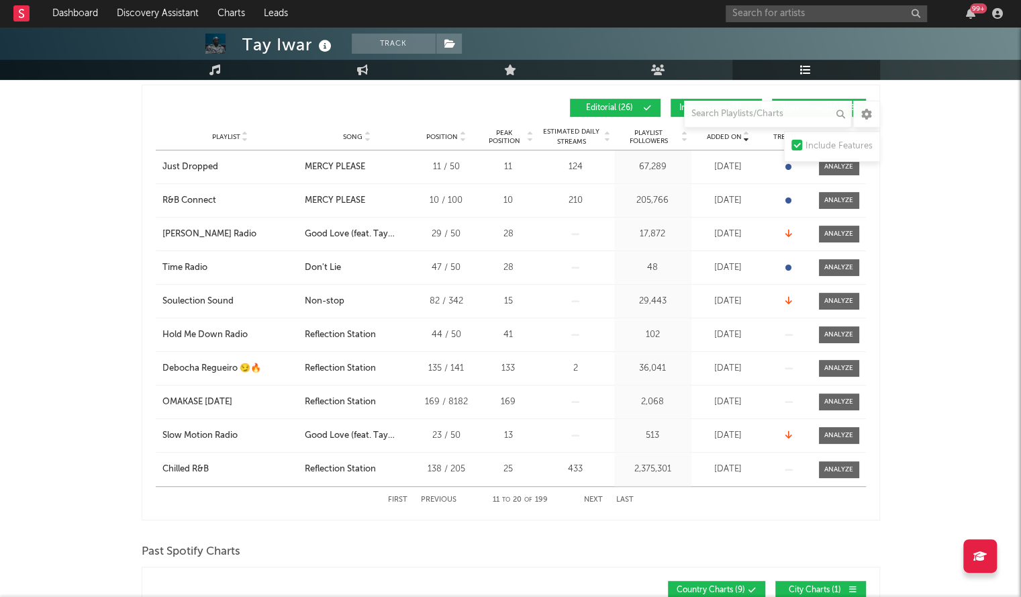
click at [430, 499] on button "Previous" at bounding box center [439, 499] width 36 height 7
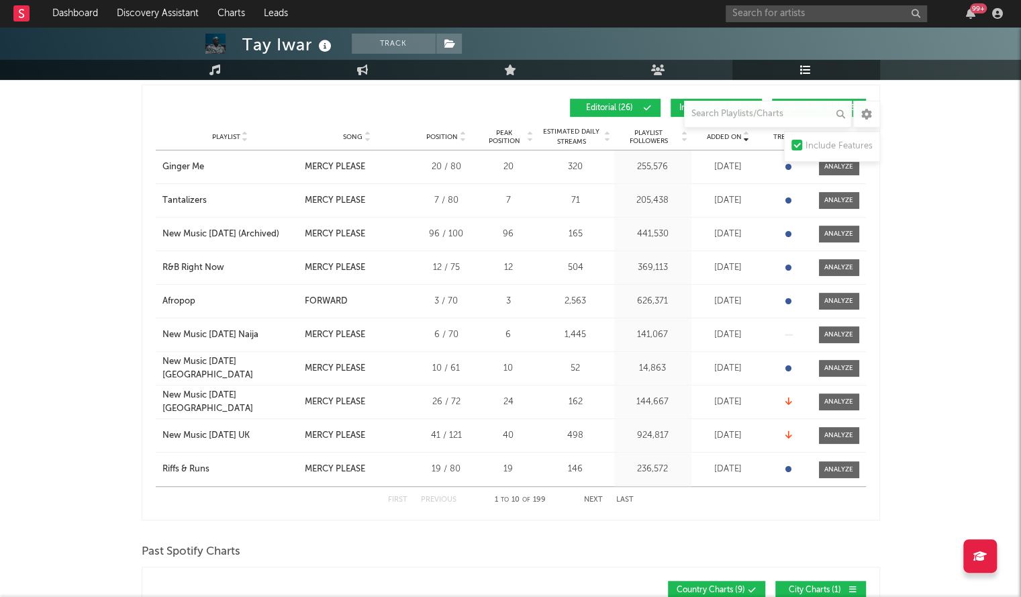
click at [594, 496] on button "Next" at bounding box center [593, 499] width 19 height 7
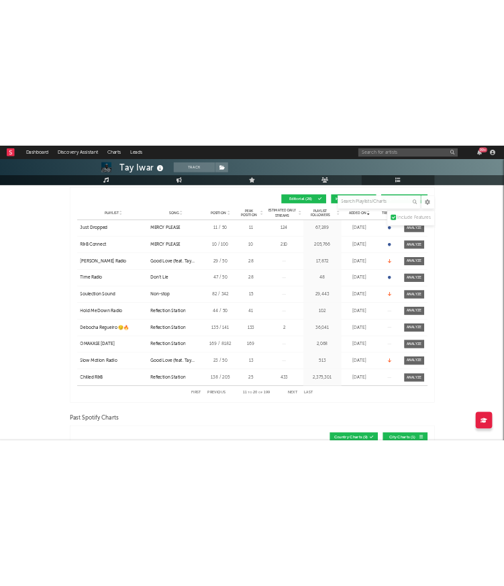
scroll to position [259, 0]
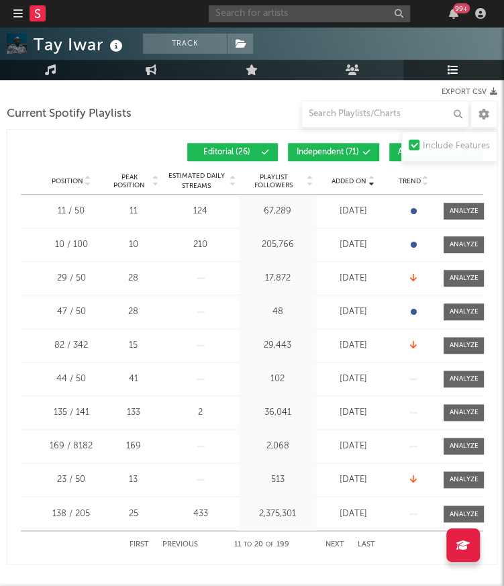
click at [287, 15] on input "text" at bounding box center [309, 13] width 201 height 17
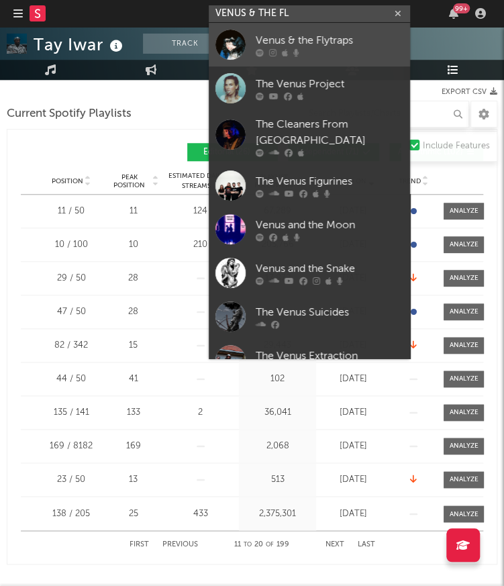
type input "VENUS & THE FL"
click at [325, 46] on div "Venus & the Flytraps" at bounding box center [330, 40] width 148 height 16
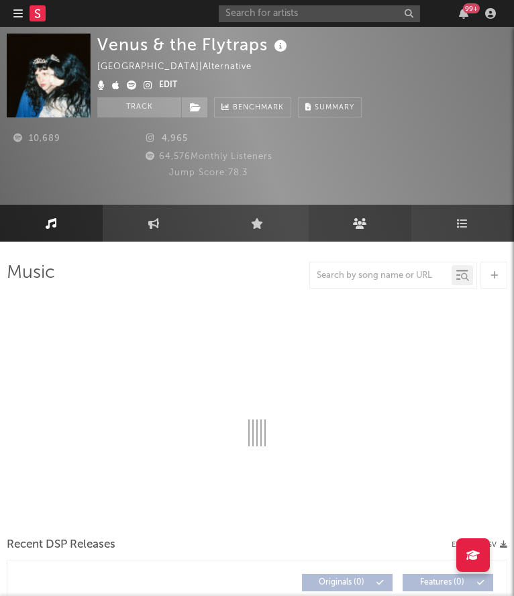
select select "6m"
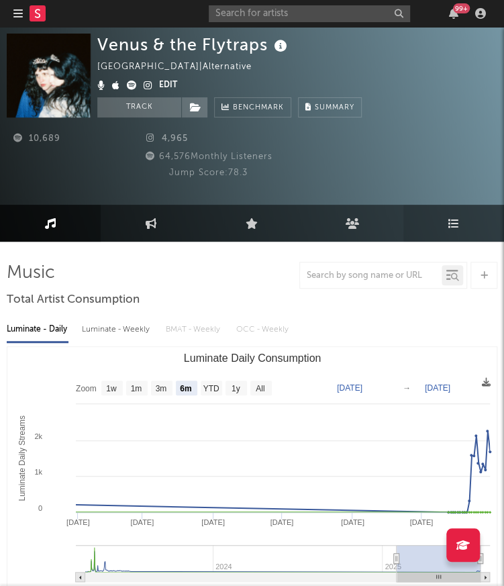
click at [459, 229] on icon at bounding box center [453, 223] width 11 height 11
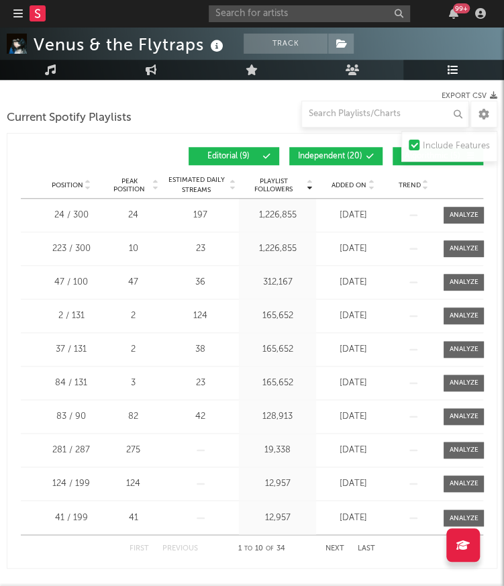
scroll to position [283, 0]
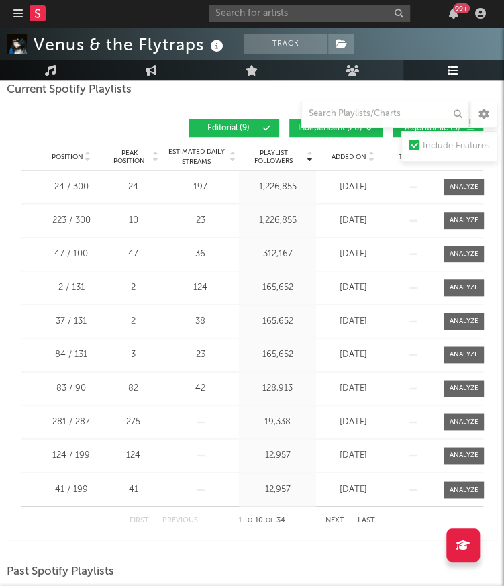
click at [346, 158] on span "Added On" at bounding box center [349, 157] width 35 height 8
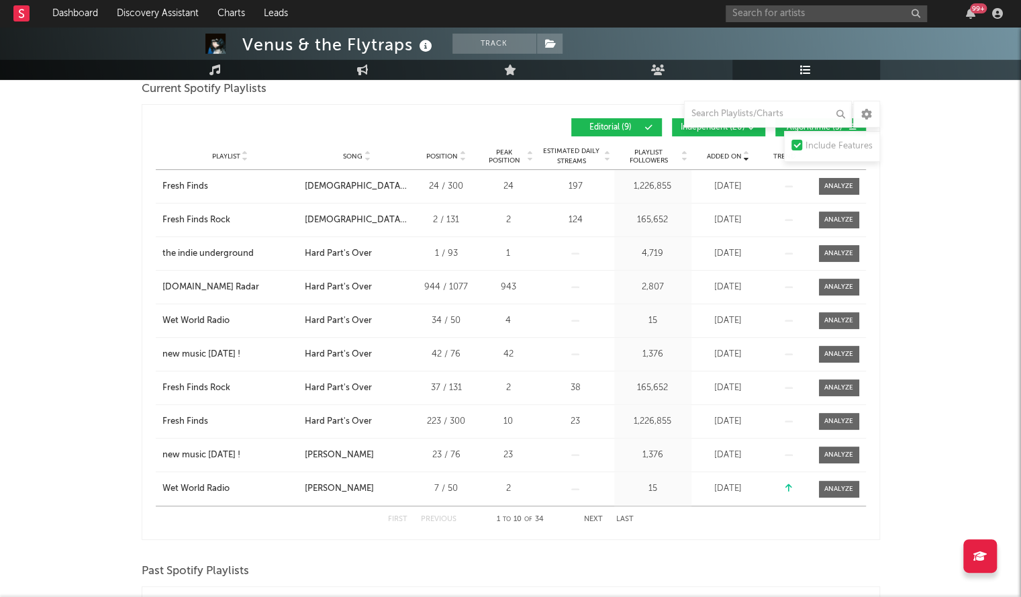
scroll to position [203, 0]
click at [779, 23] on div "99 +" at bounding box center [867, 13] width 282 height 27
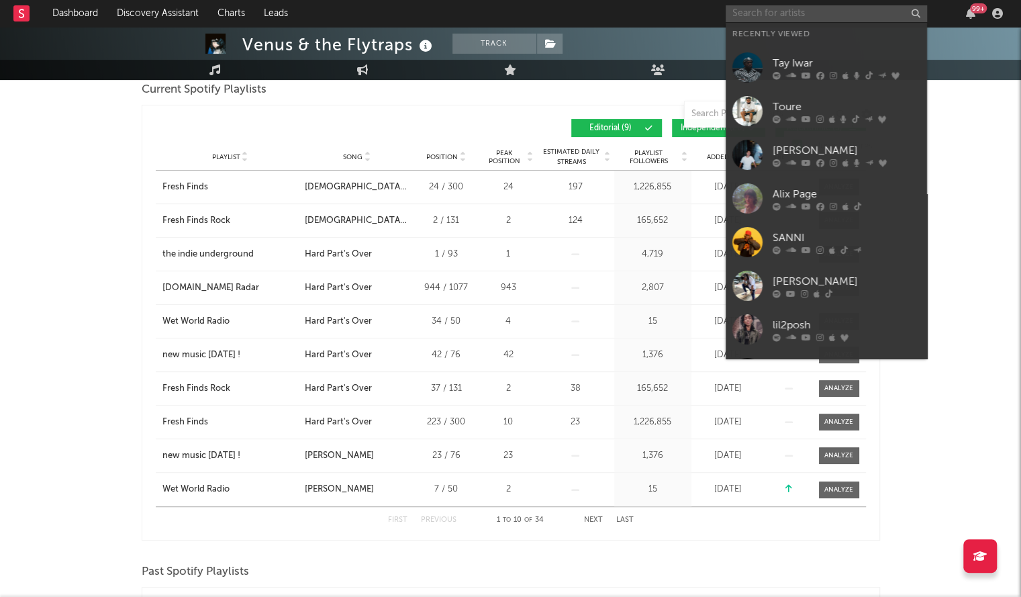
click at [790, 15] on input "text" at bounding box center [826, 13] width 201 height 17
click at [799, 63] on div "Tay Iwar" at bounding box center [847, 63] width 148 height 16
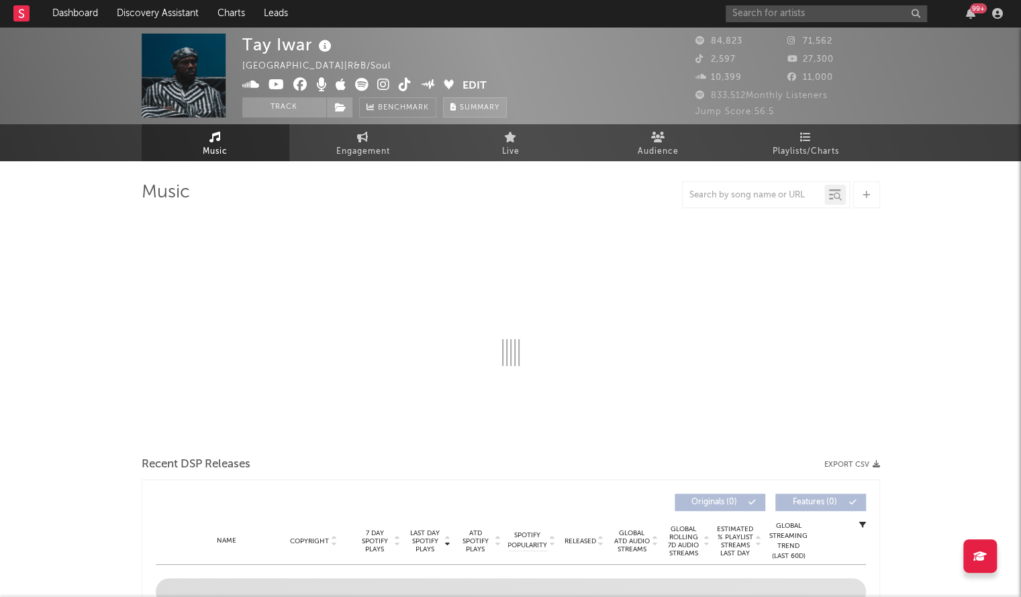
select select "6m"
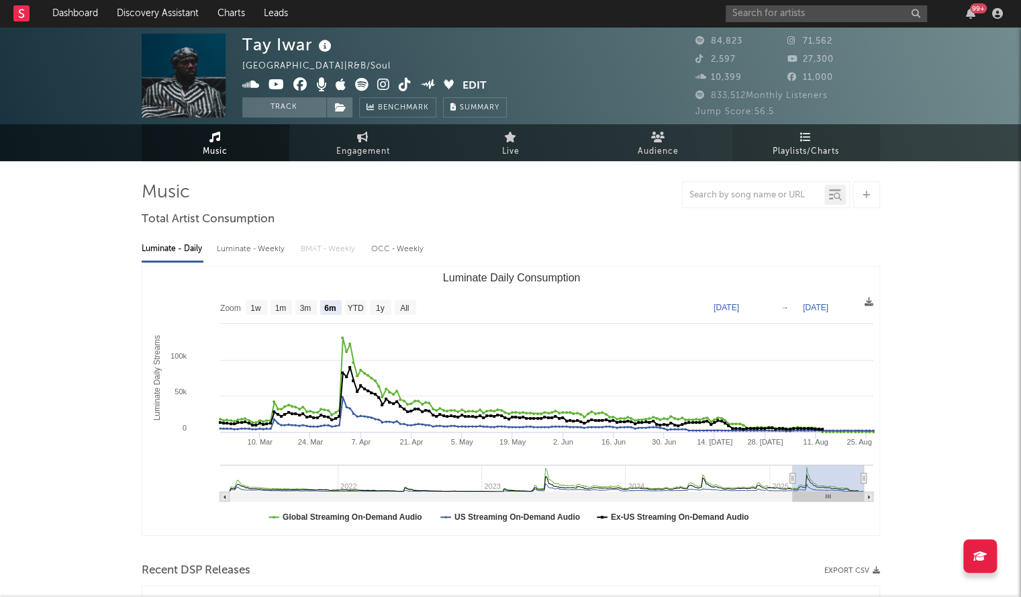
click at [809, 154] on span "Playlists/Charts" at bounding box center [806, 152] width 66 height 16
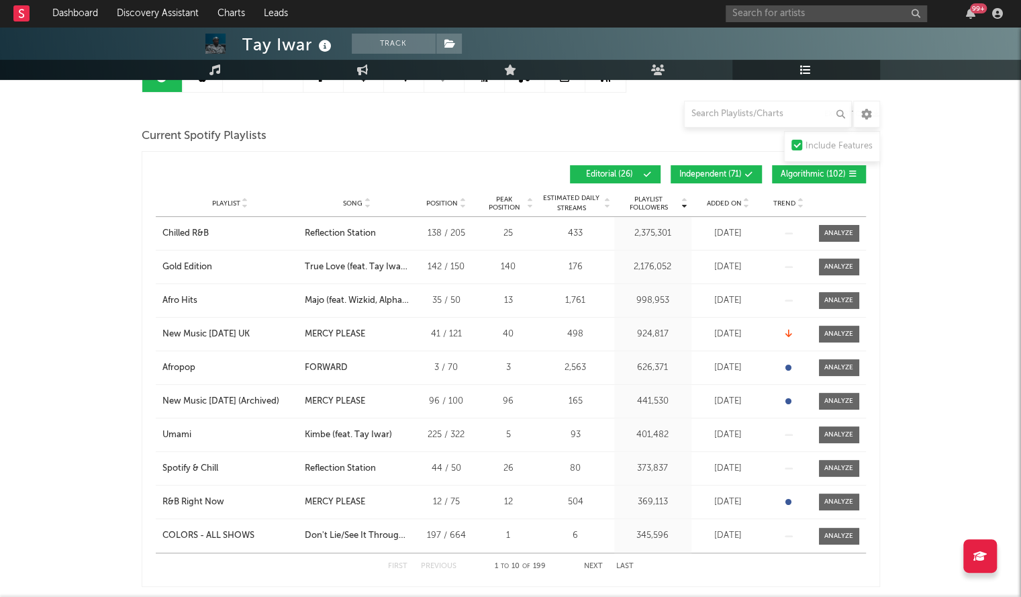
scroll to position [157, 0]
click at [718, 209] on div "Playlist City Song Position Peak Position Estimated Daily Streams Playlist Foll…" at bounding box center [511, 202] width 710 height 27
click at [719, 205] on div "Added On" at bounding box center [728, 202] width 67 height 10
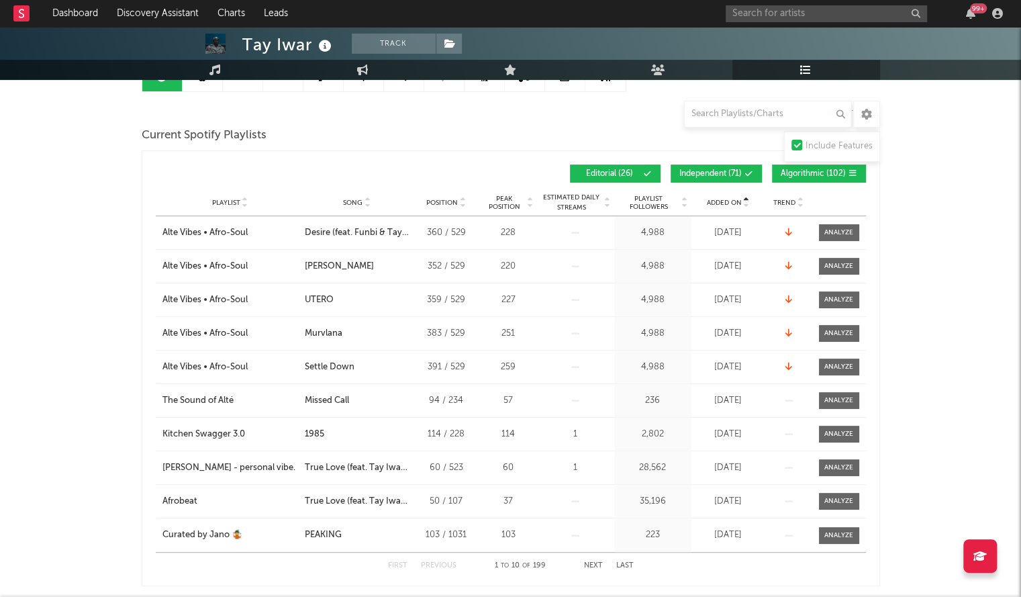
click at [719, 205] on div "Added On" at bounding box center [728, 202] width 67 height 10
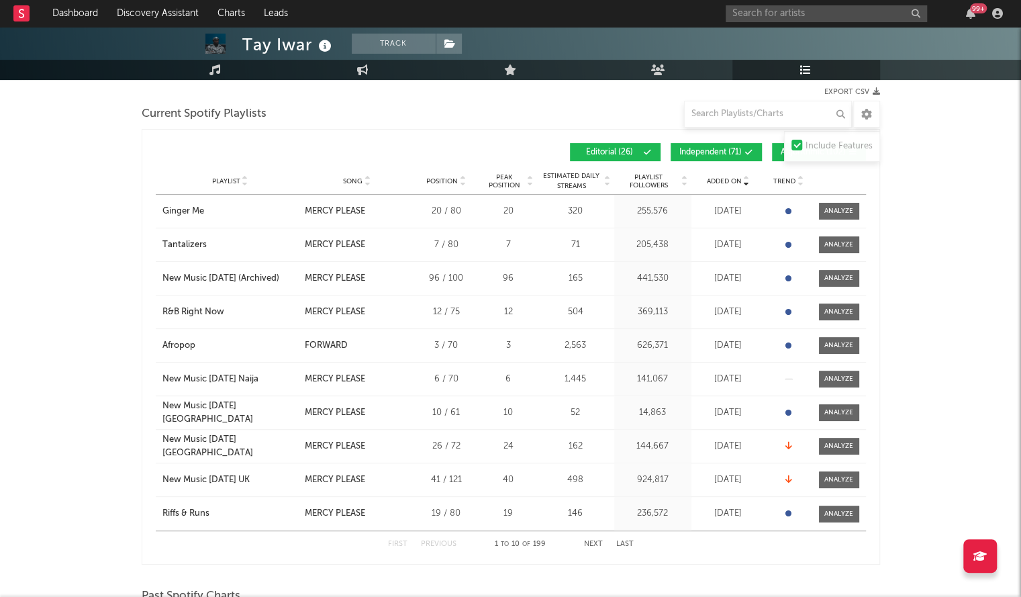
scroll to position [180, 0]
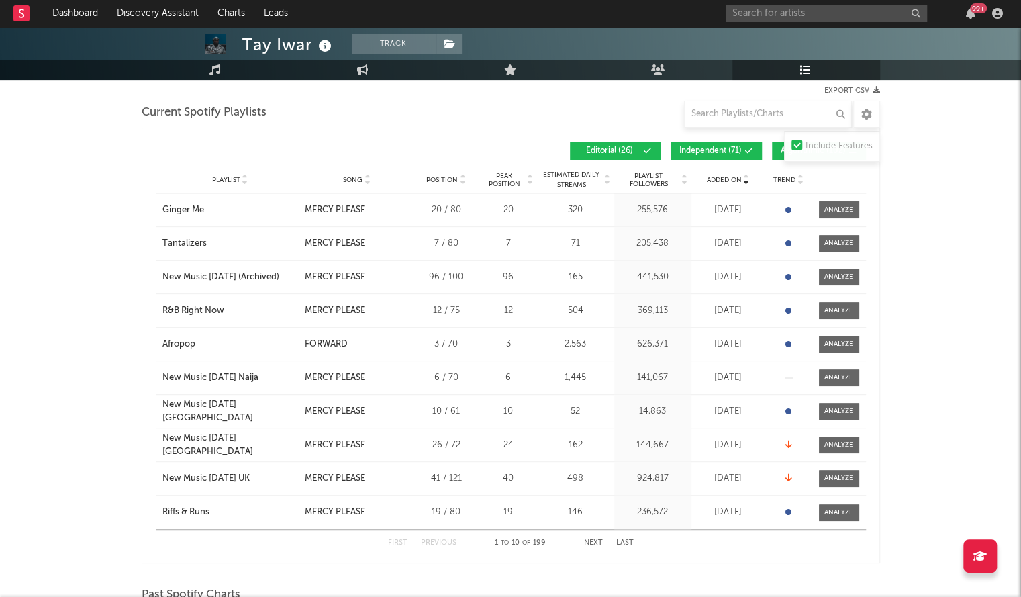
click at [595, 542] on button "Next" at bounding box center [593, 542] width 19 height 7
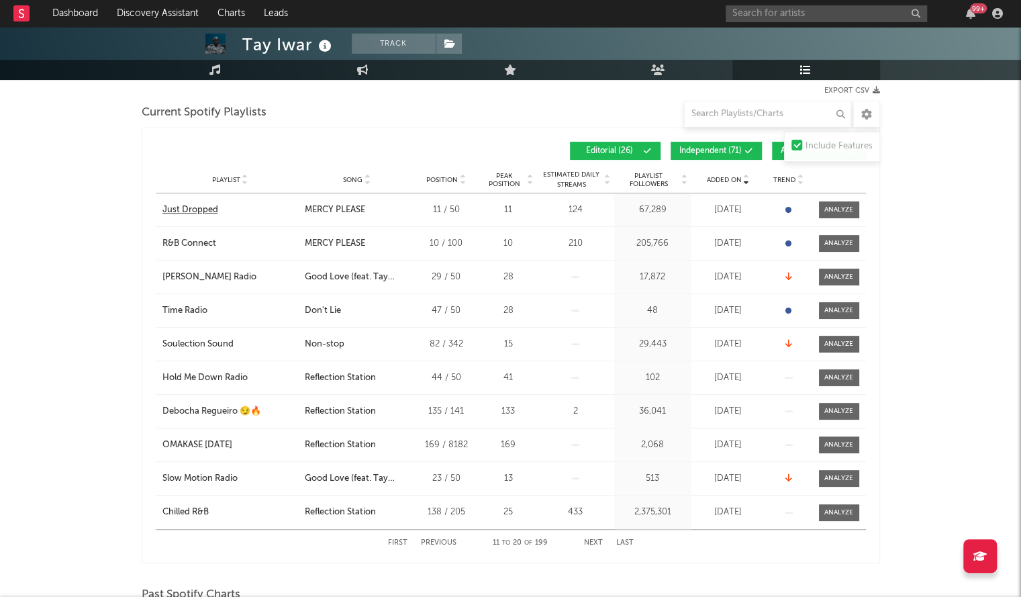
click at [203, 207] on div "Just Dropped" at bounding box center [190, 209] width 56 height 13
click at [204, 244] on div "R&B Connect" at bounding box center [189, 243] width 54 height 13
click at [768, 9] on input "text" at bounding box center [826, 13] width 201 height 17
type input "TOURE"
click at [824, 7] on input "TOURE" at bounding box center [826, 13] width 201 height 17
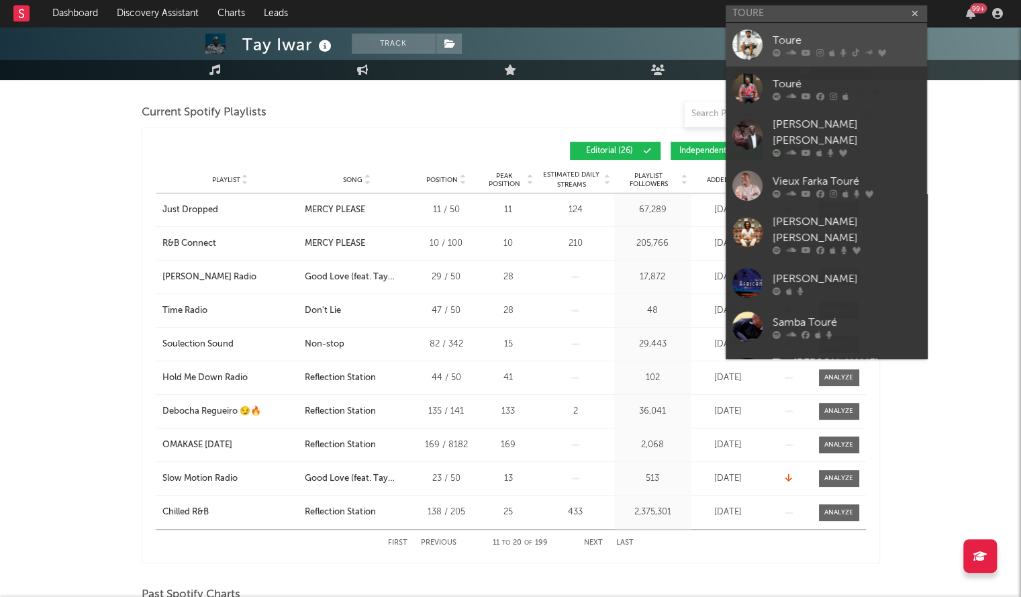
click at [790, 36] on div "Toure" at bounding box center [847, 40] width 148 height 16
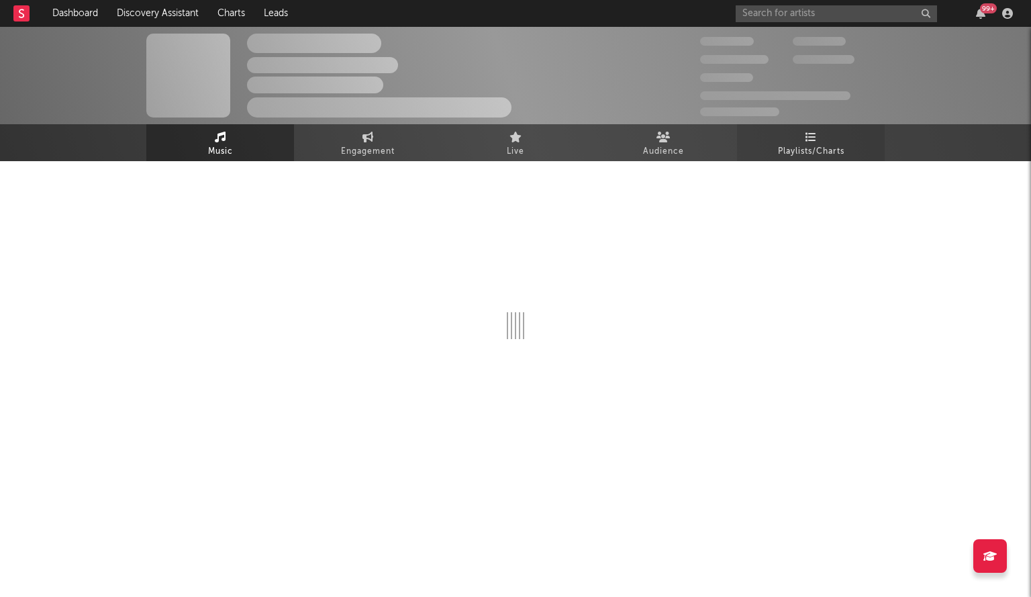
click at [808, 144] on span "Playlists/Charts" at bounding box center [811, 152] width 66 height 16
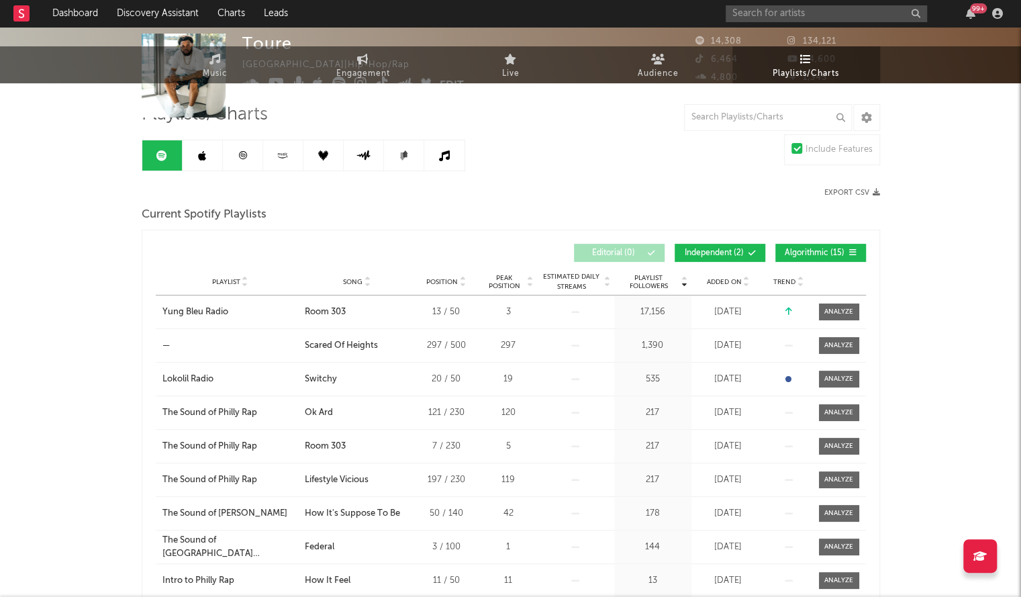
scroll to position [79, 0]
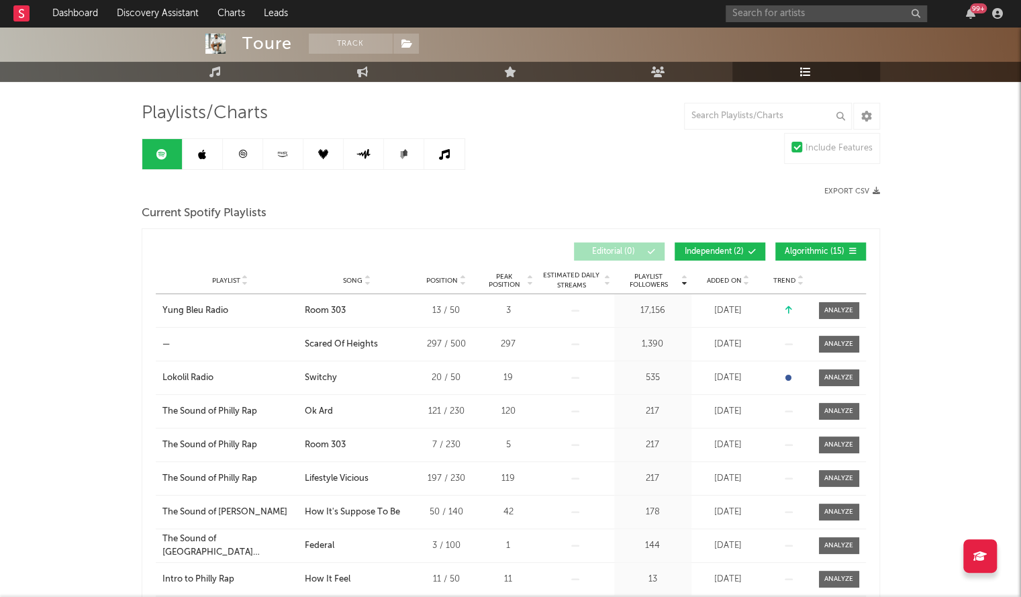
click at [726, 277] on span "Added On" at bounding box center [724, 281] width 35 height 8
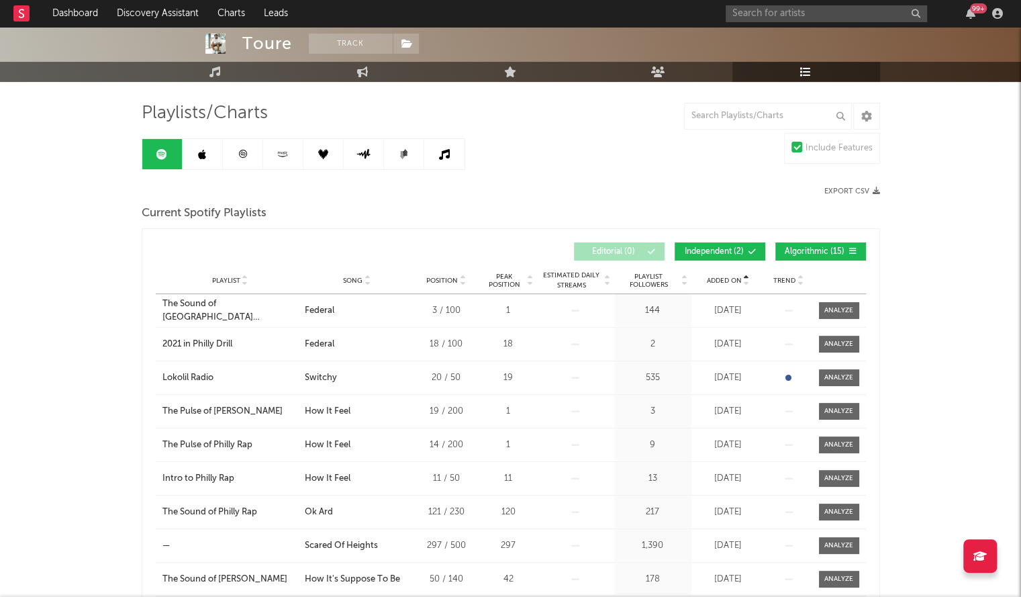
click at [726, 277] on span "Added On" at bounding box center [724, 281] width 35 height 8
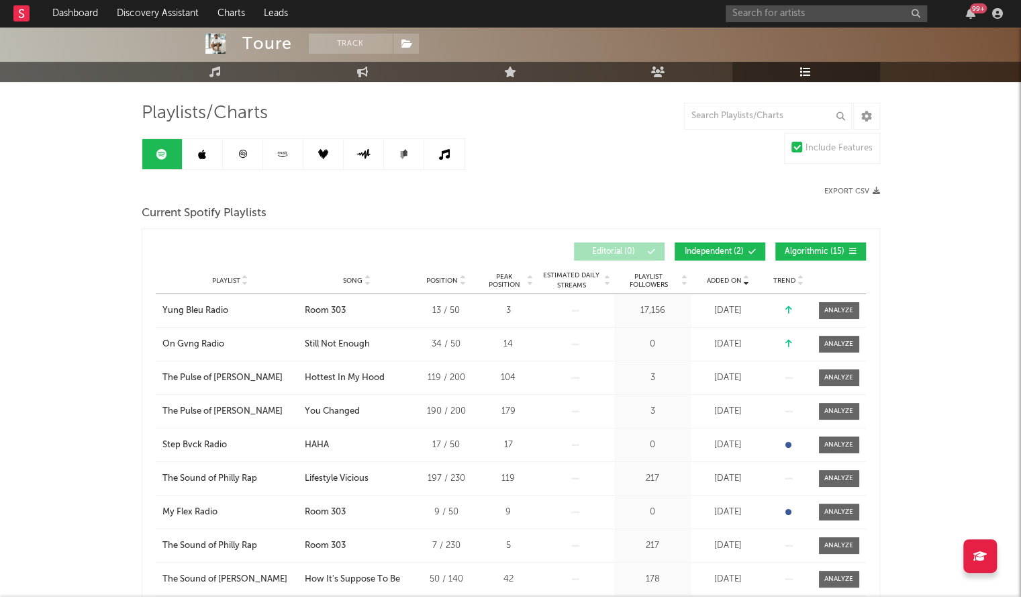
click at [203, 162] on link at bounding box center [203, 154] width 40 height 30
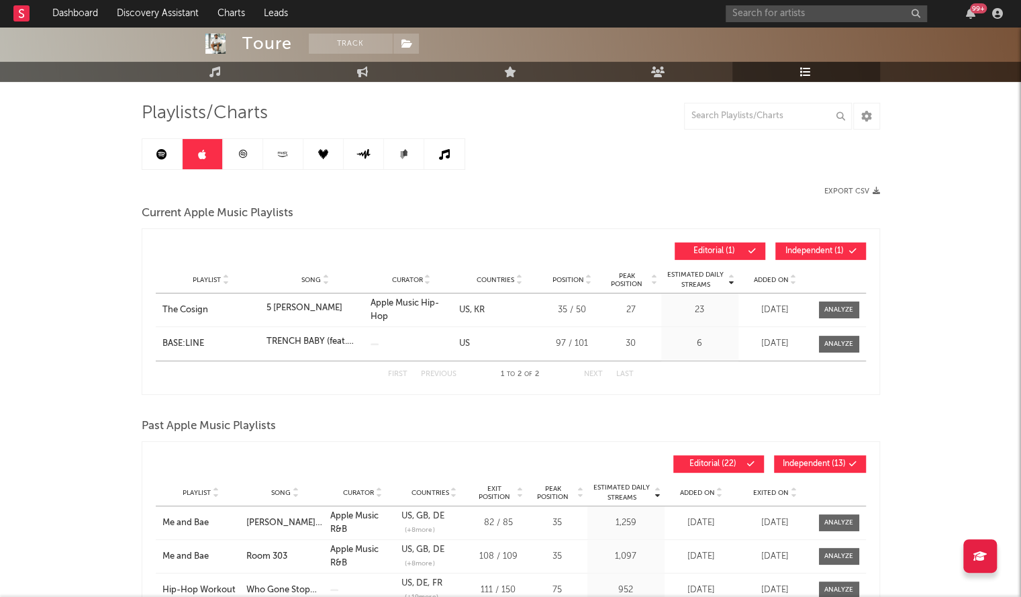
click at [770, 280] on span "Added On" at bounding box center [771, 280] width 35 height 8
click at [757, 22] on div "99 +" at bounding box center [867, 13] width 282 height 27
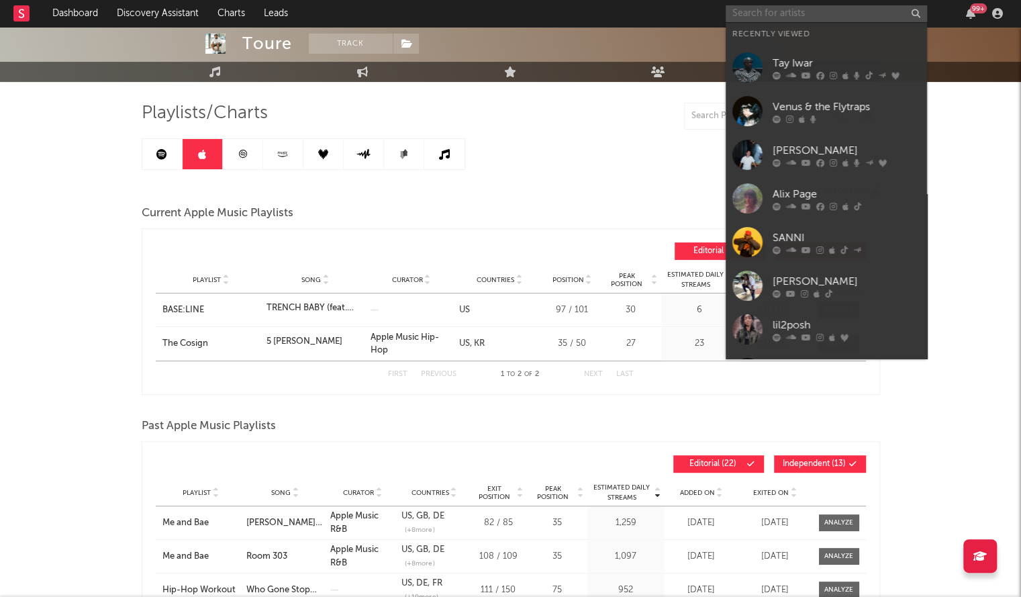
click at [753, 19] on input "text" at bounding box center [826, 13] width 201 height 17
paste input "Ava Lions"
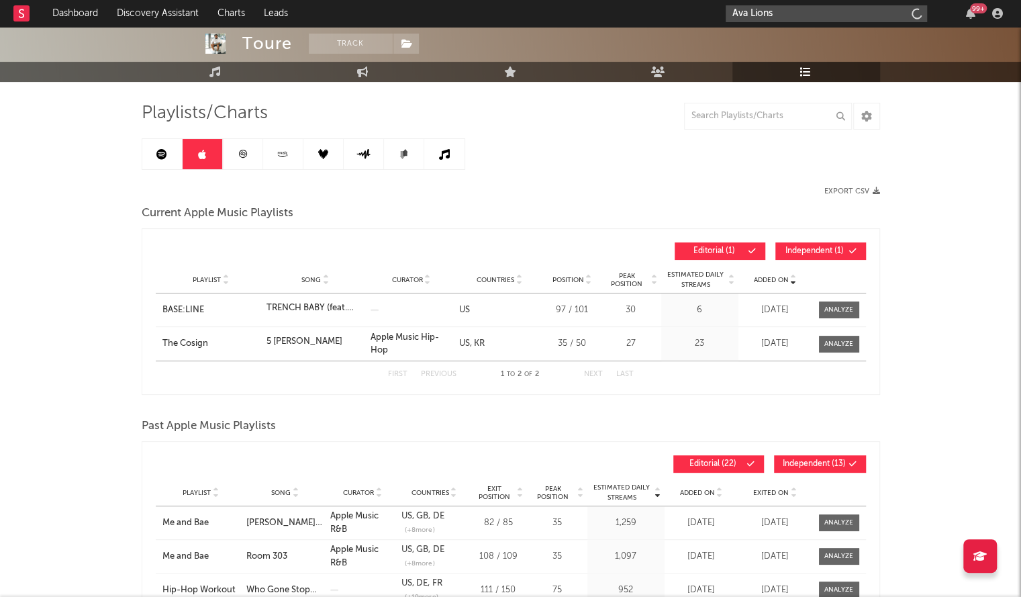
type input "Ava Lions"
click at [751, 24] on div "Ava Lions 99 +" at bounding box center [867, 13] width 282 height 27
click at [770, 15] on input "Ava Lions" at bounding box center [826, 13] width 201 height 17
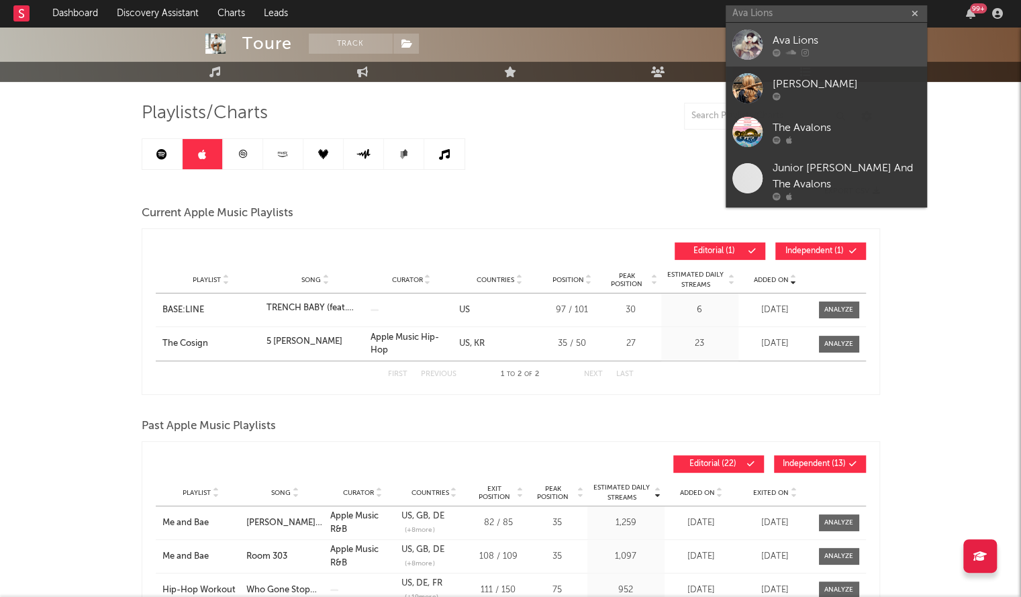
click at [798, 40] on div "Ava Lions" at bounding box center [847, 40] width 148 height 16
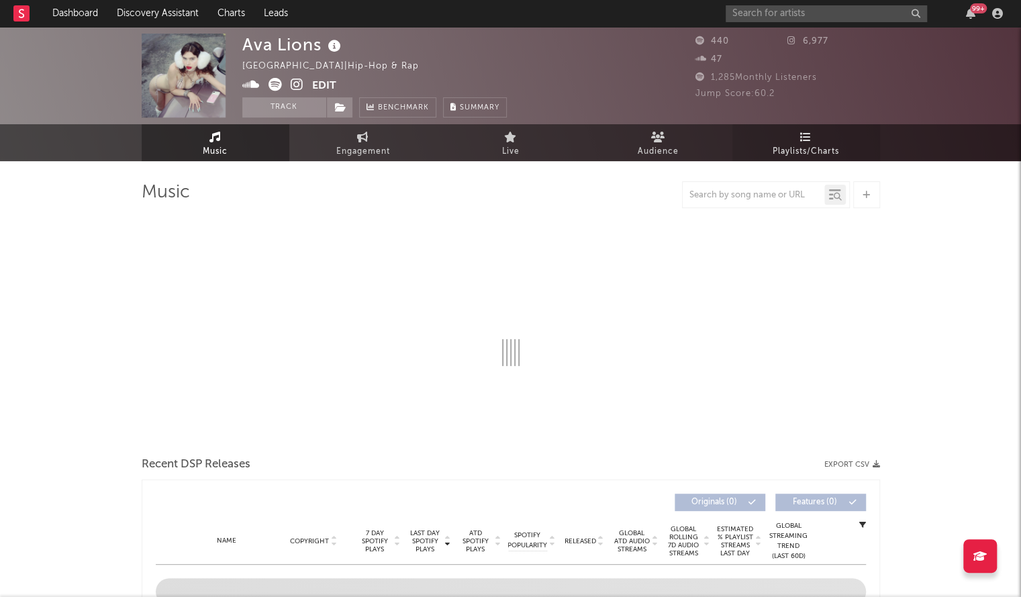
click at [794, 146] on span "Playlists/Charts" at bounding box center [806, 152] width 66 height 16
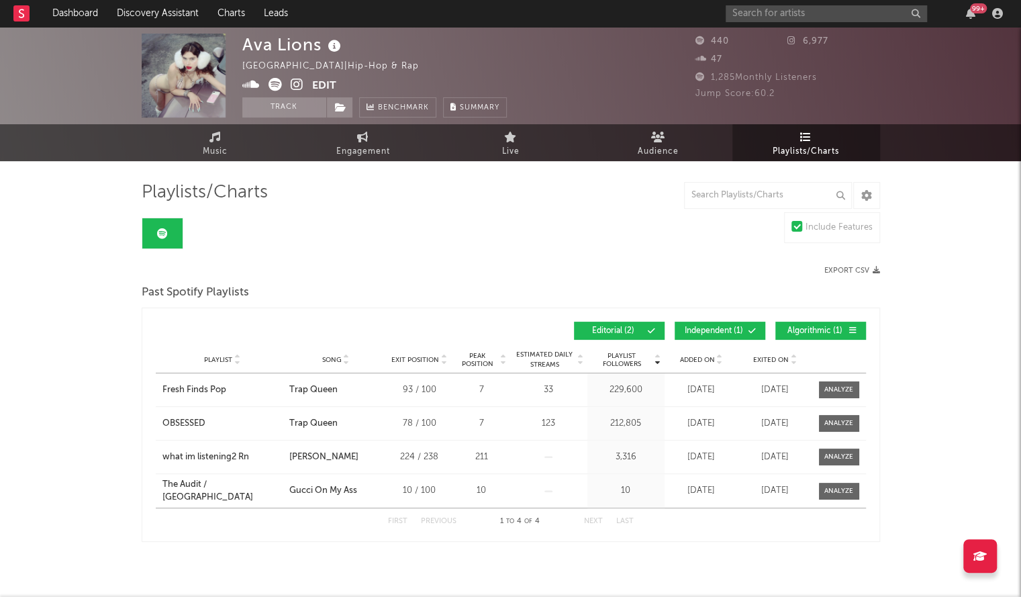
click at [683, 358] on span "Added On" at bounding box center [697, 360] width 35 height 8
click at [0, 303] on div "Ava Lions [GEOGRAPHIC_DATA] | Hip-hop & Rap Edit Track Benchmark Summary 440 6,…" at bounding box center [510, 325] width 1021 height 596
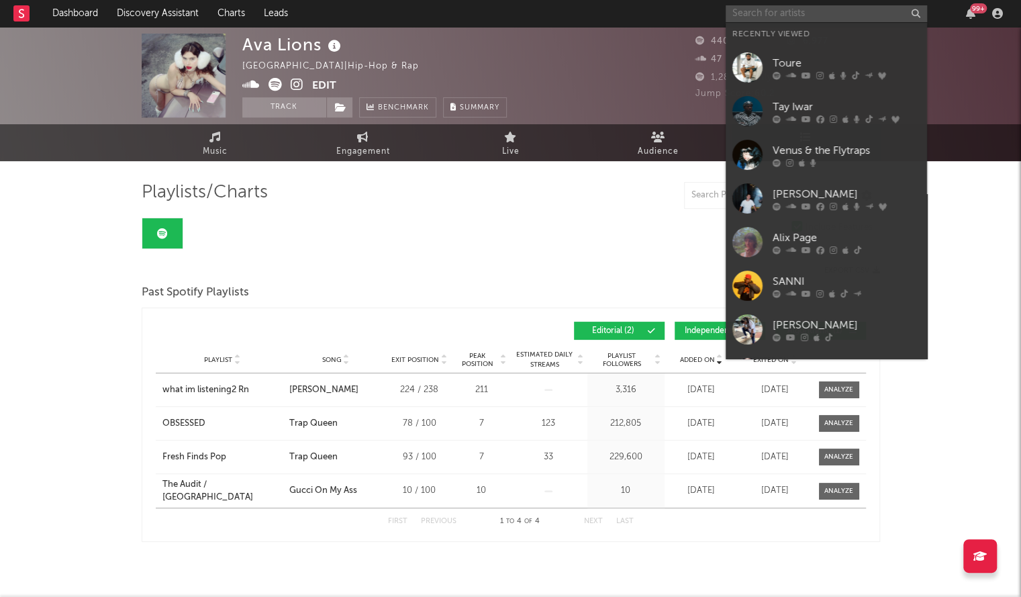
click at [776, 13] on input "text" at bounding box center [826, 13] width 201 height 17
paste input "LOS KEMET"
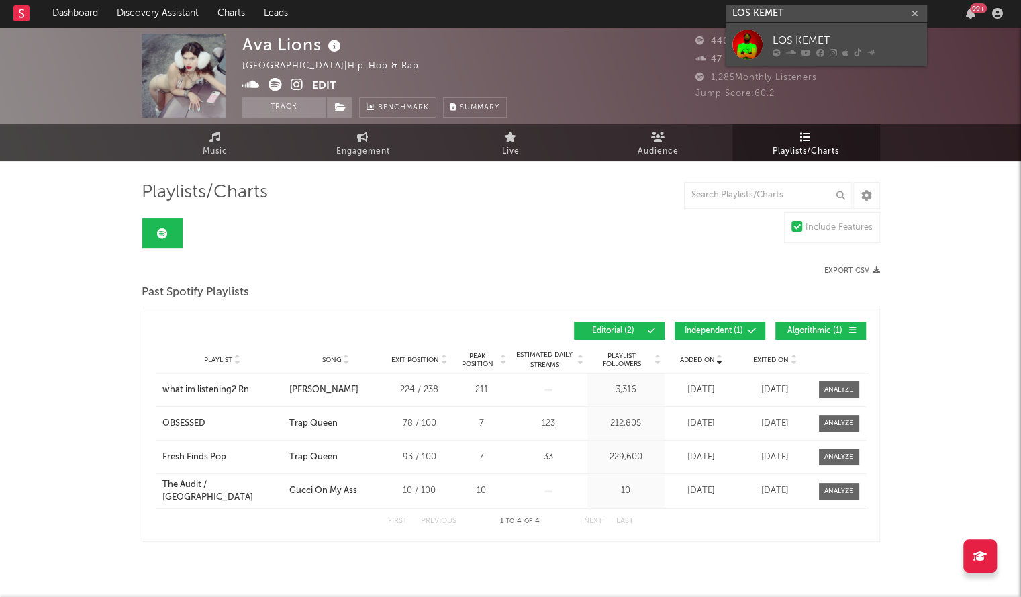
type input "LOS KEMET"
click at [803, 37] on div "LOS KEMET" at bounding box center [847, 40] width 148 height 16
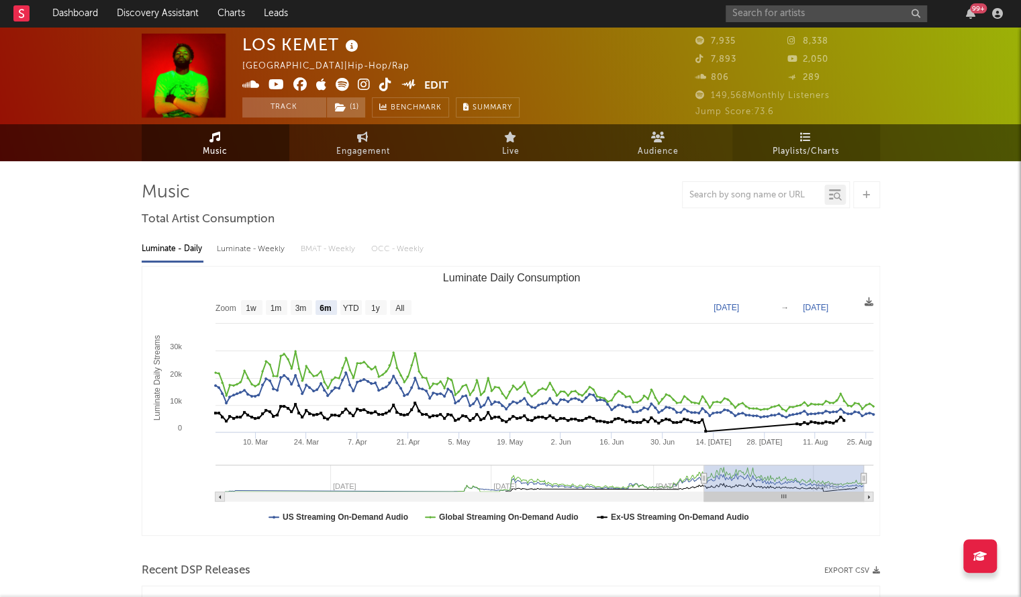
click at [812, 148] on span "Playlists/Charts" at bounding box center [806, 152] width 66 height 16
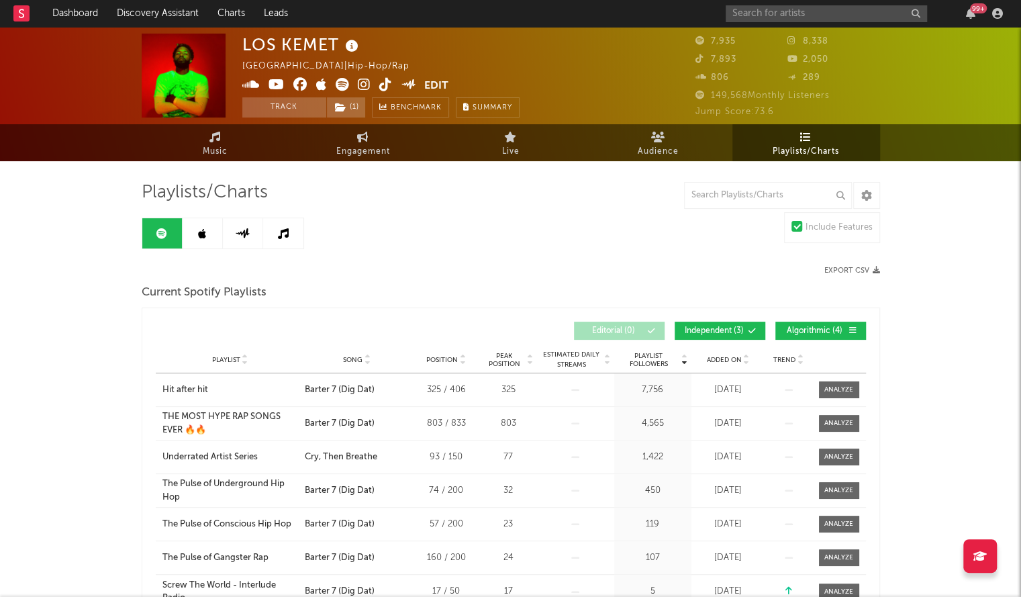
click at [728, 357] on span "Added On" at bounding box center [724, 360] width 35 height 8
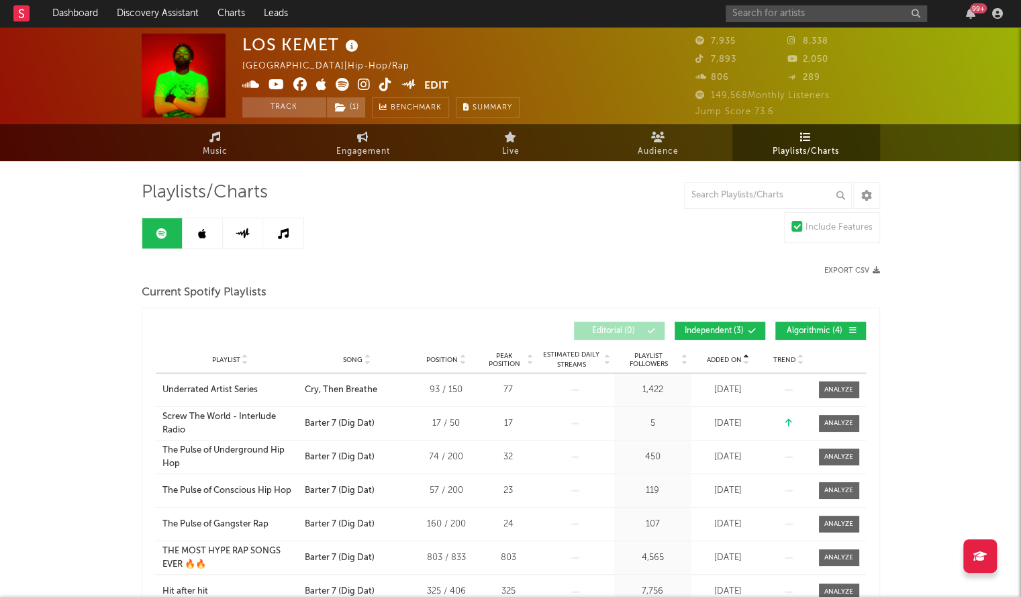
click at [728, 357] on span "Added On" at bounding box center [724, 360] width 35 height 8
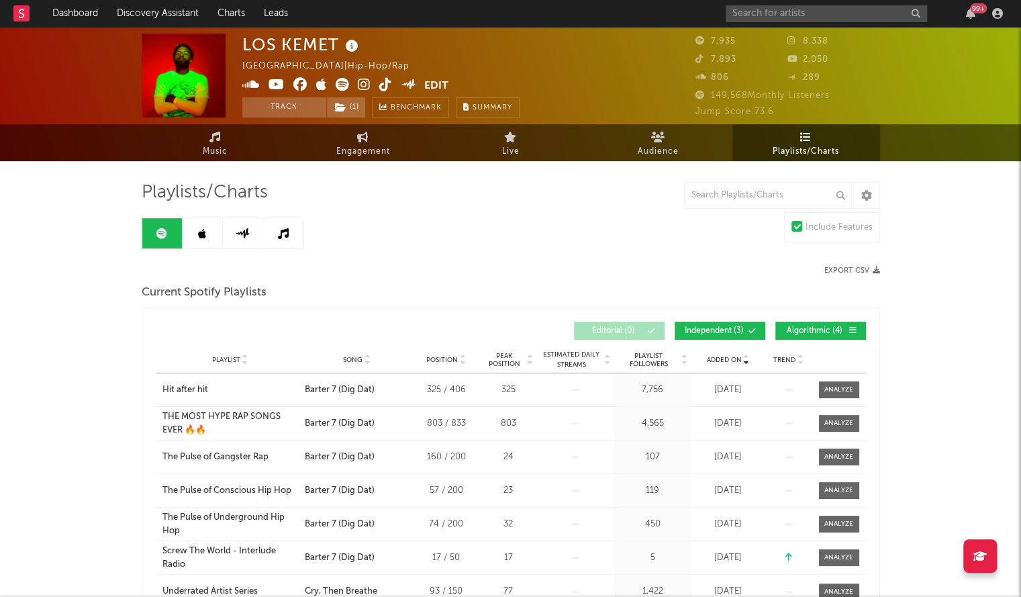
click at [193, 233] on link at bounding box center [203, 233] width 40 height 30
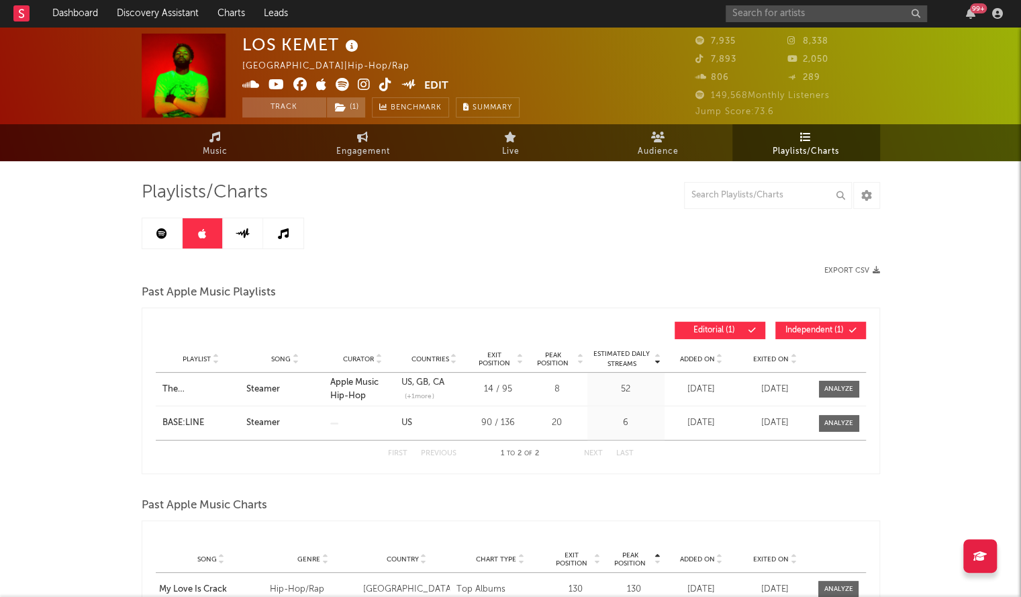
click at [701, 361] on span "Added On" at bounding box center [697, 359] width 35 height 8
click at [0, 223] on div "LOS KEMET [GEOGRAPHIC_DATA] | Hip-Hop/Rap Edit Track ( 1 ) Benchmark Summary 7,…" at bounding box center [510, 391] width 1021 height 728
click at [743, 4] on div "99 +" at bounding box center [867, 13] width 282 height 27
click at [754, 12] on input "text" at bounding box center [826, 13] width 201 height 17
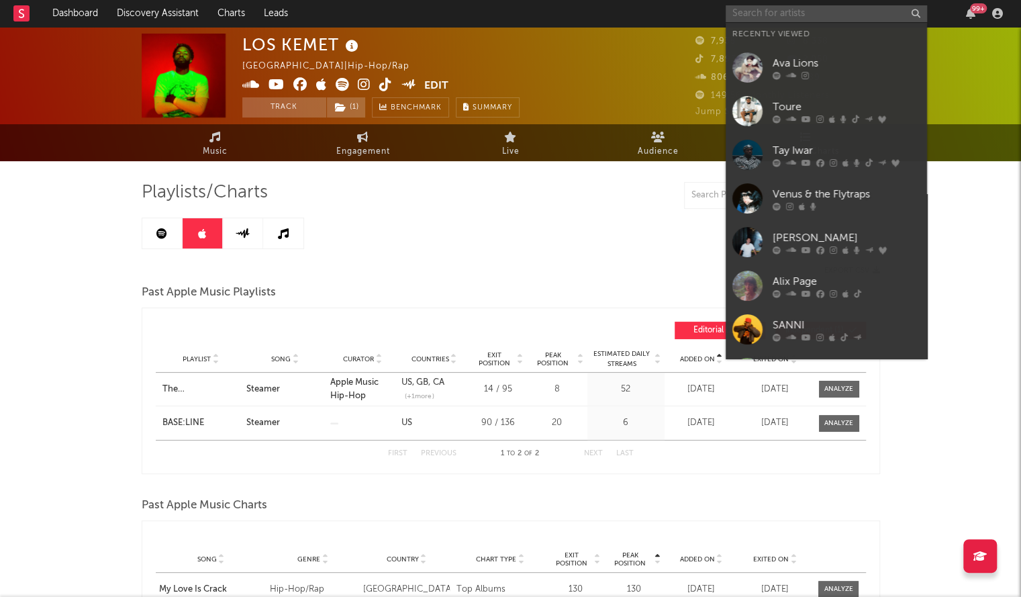
paste input "[PERSON_NAME]"
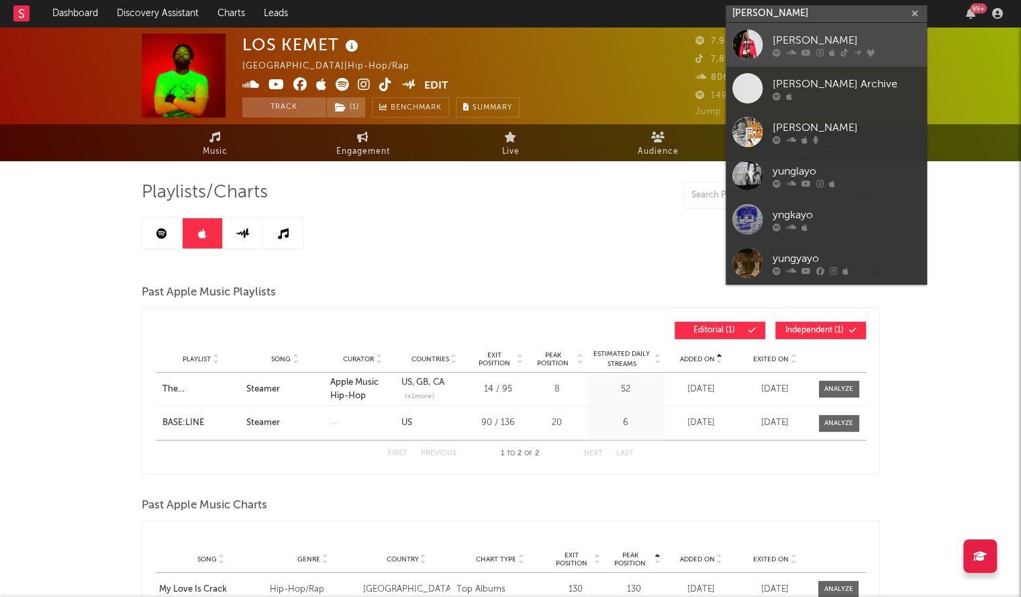
type input "[PERSON_NAME]"
click at [802, 44] on div "[PERSON_NAME]" at bounding box center [847, 40] width 148 height 16
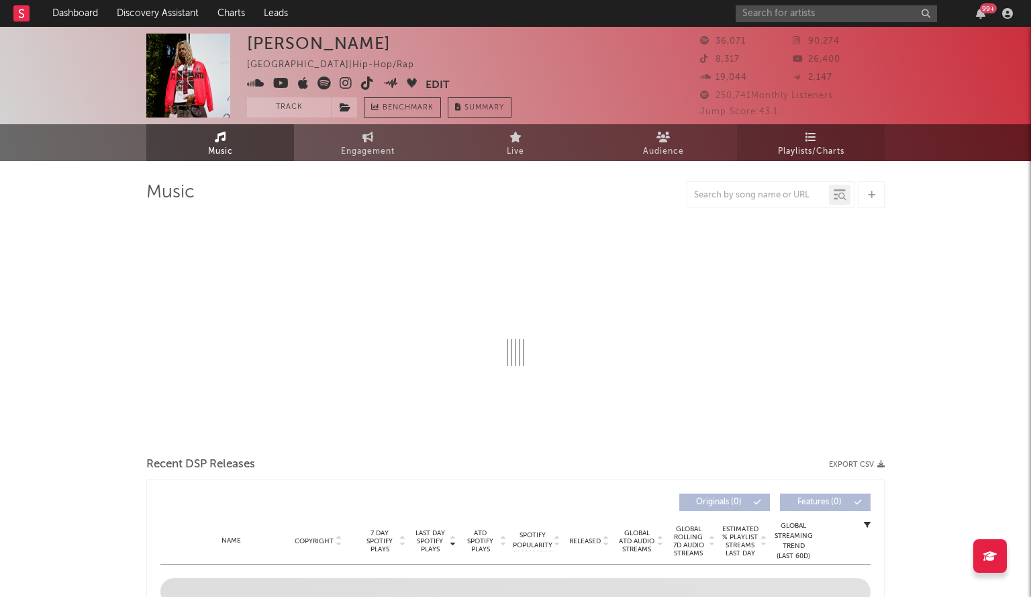
click at [806, 159] on span "Playlists/Charts" at bounding box center [811, 152] width 66 height 16
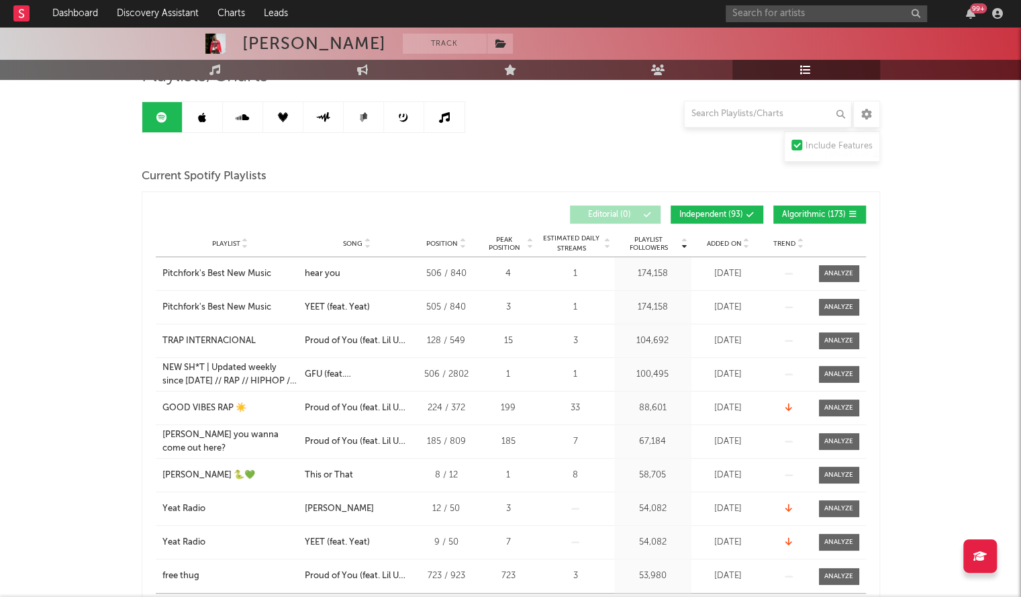
scroll to position [130, 0]
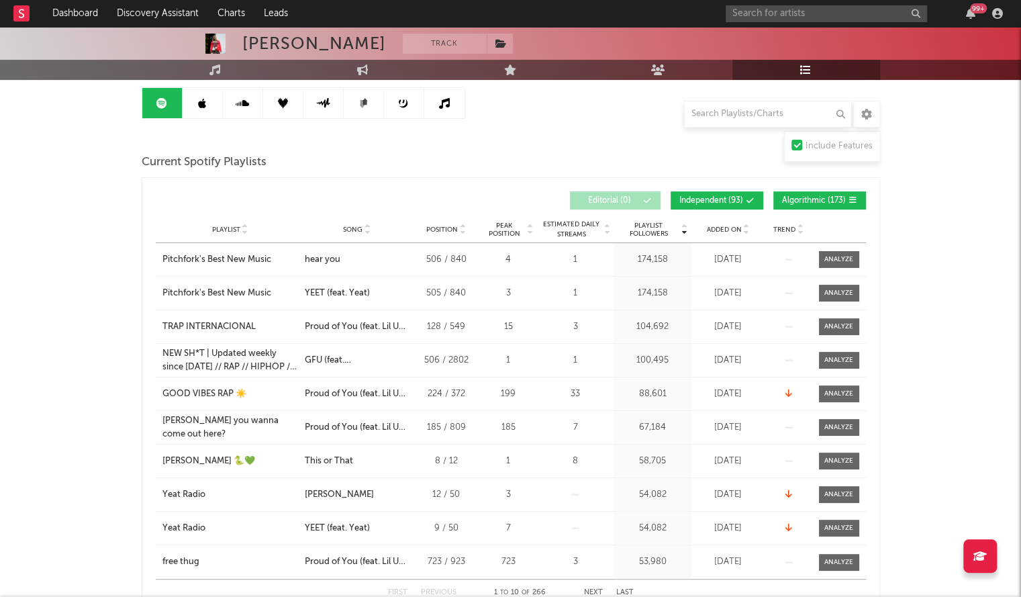
click at [705, 224] on div "Added On" at bounding box center [728, 229] width 67 height 10
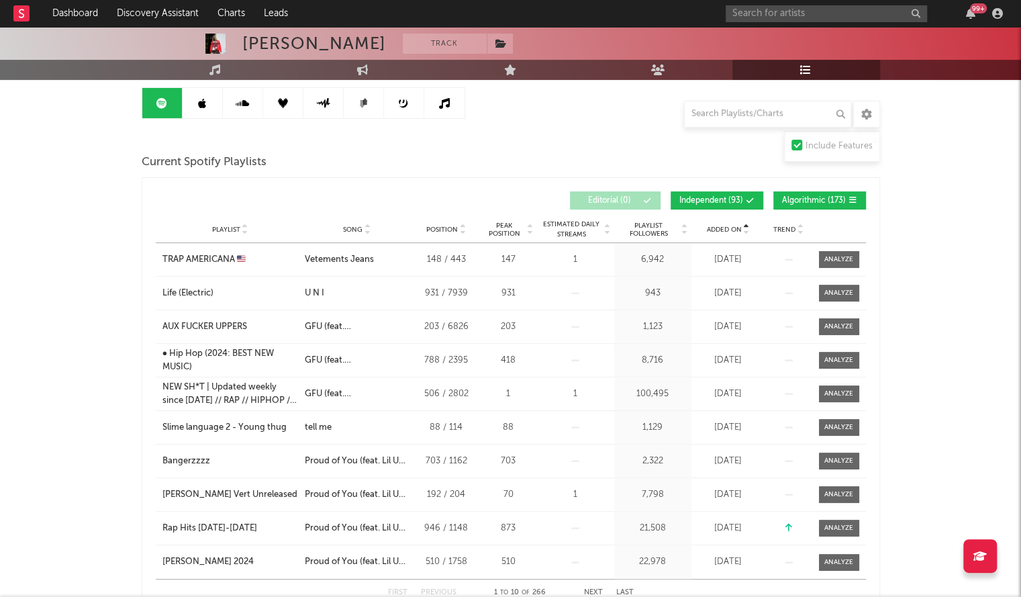
click at [710, 226] on span "Added On" at bounding box center [724, 230] width 35 height 8
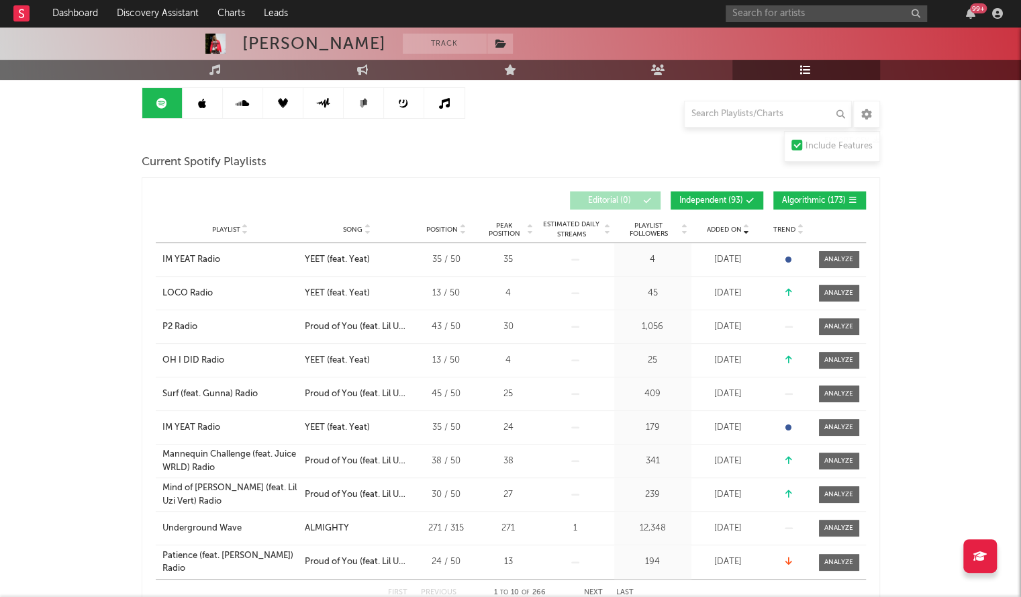
click at [192, 97] on link at bounding box center [203, 103] width 40 height 30
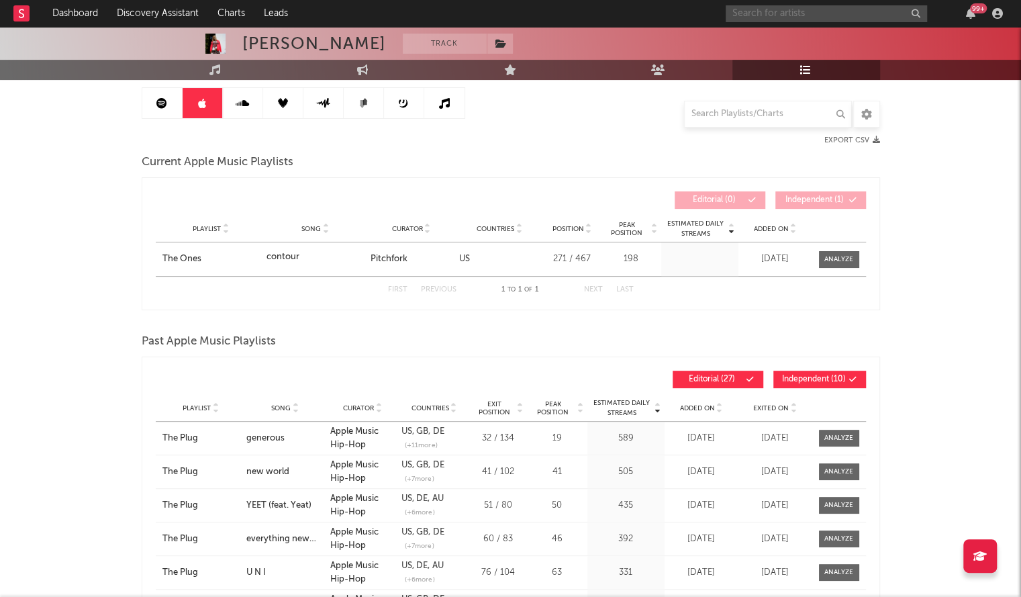
click at [739, 17] on input "text" at bounding box center [826, 13] width 201 height 17
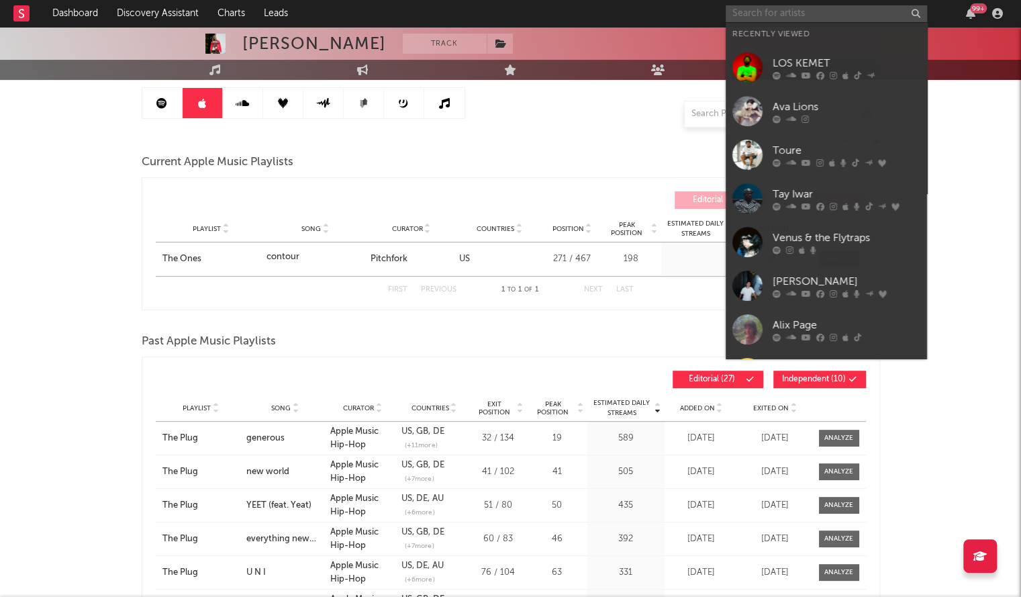
paste input "Perc40"
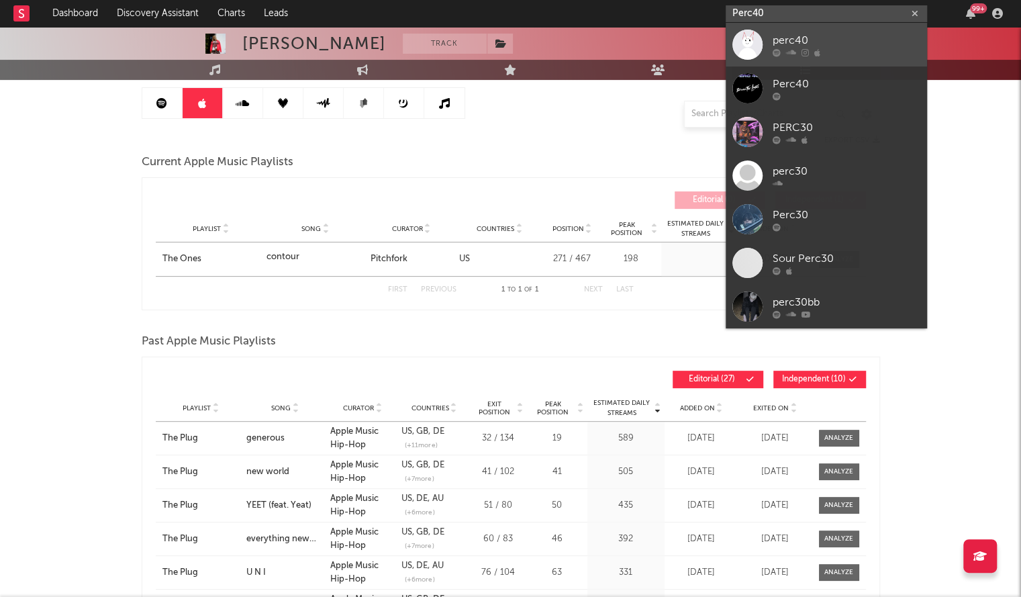
type input "Perc40"
click at [831, 46] on div "perc40" at bounding box center [847, 40] width 148 height 16
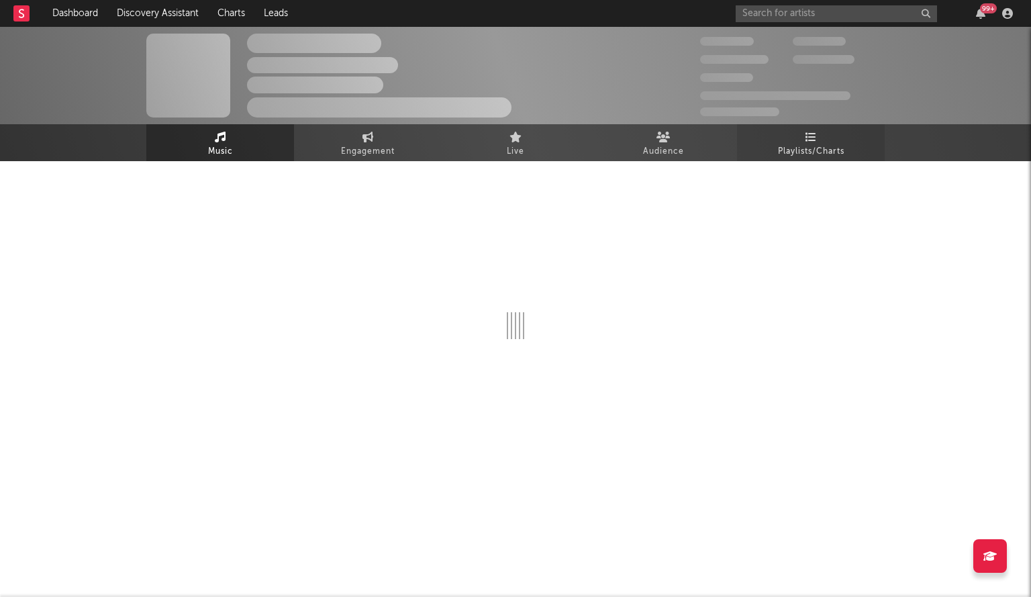
click at [792, 139] on link "Playlists/Charts" at bounding box center [811, 142] width 148 height 37
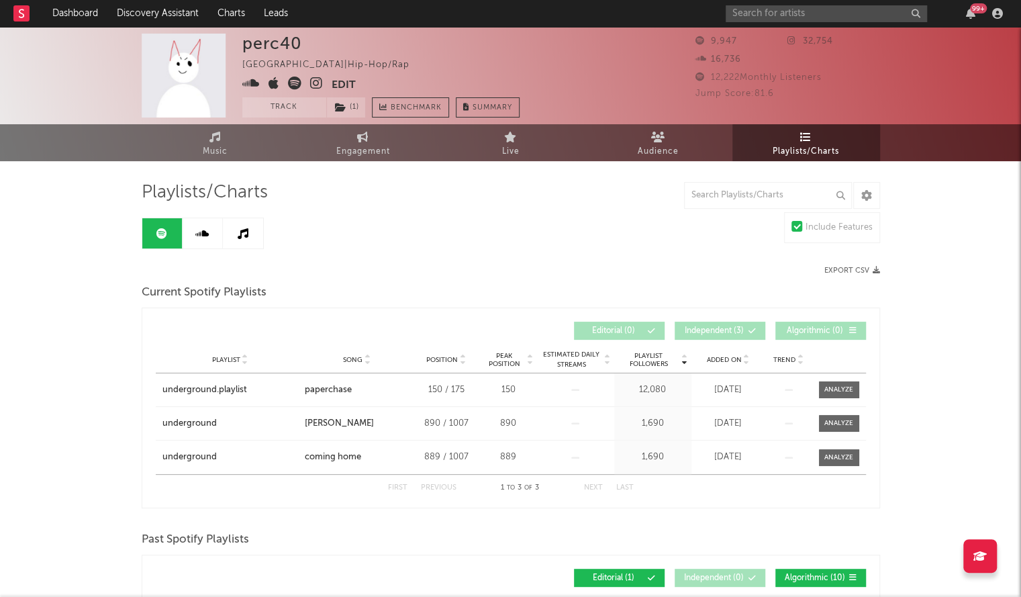
click at [187, 233] on link at bounding box center [203, 233] width 40 height 30
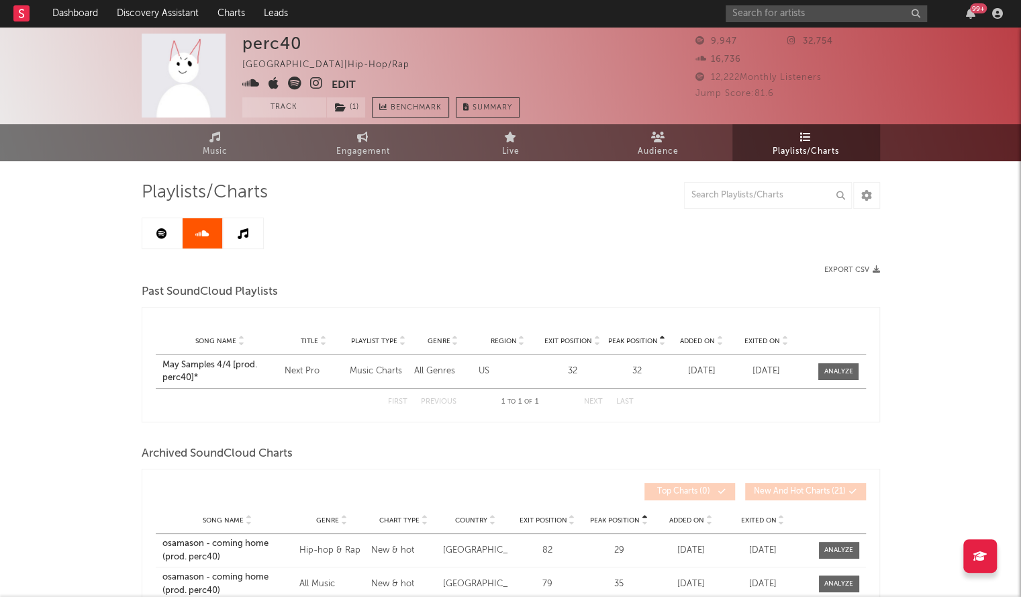
click at [153, 224] on link at bounding box center [162, 233] width 40 height 30
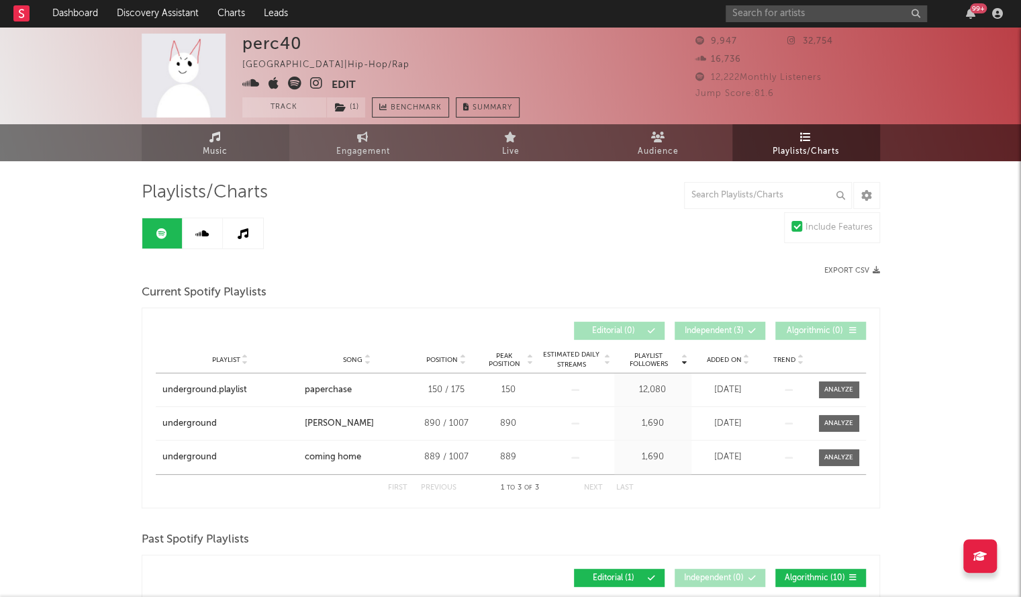
click at [238, 160] on link "Music" at bounding box center [216, 142] width 148 height 37
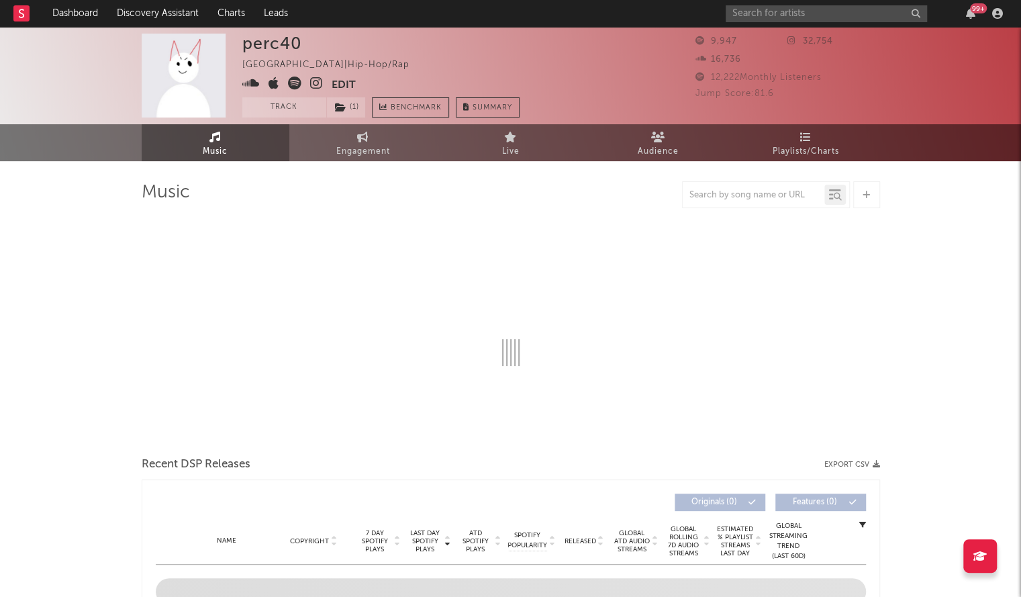
select select "1w"
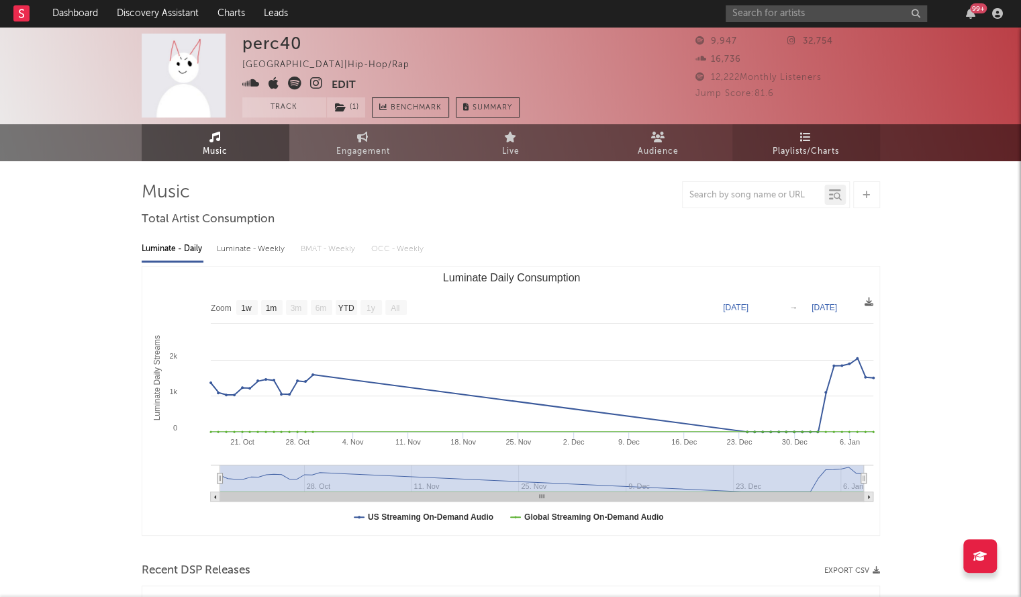
click at [818, 144] on span "Playlists/Charts" at bounding box center [806, 152] width 66 height 16
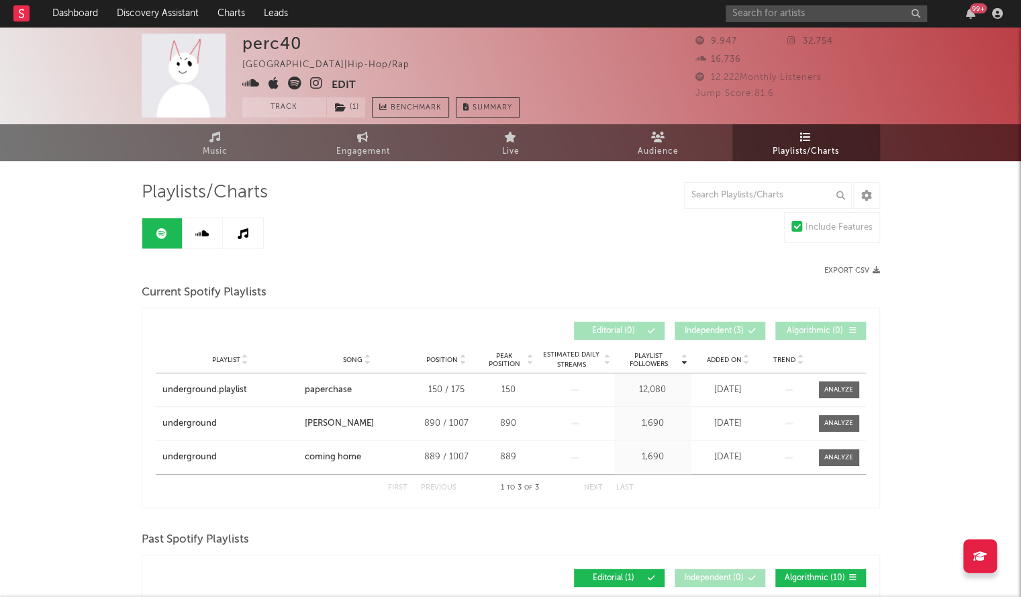
click at [208, 233] on icon at bounding box center [201, 233] width 13 height 11
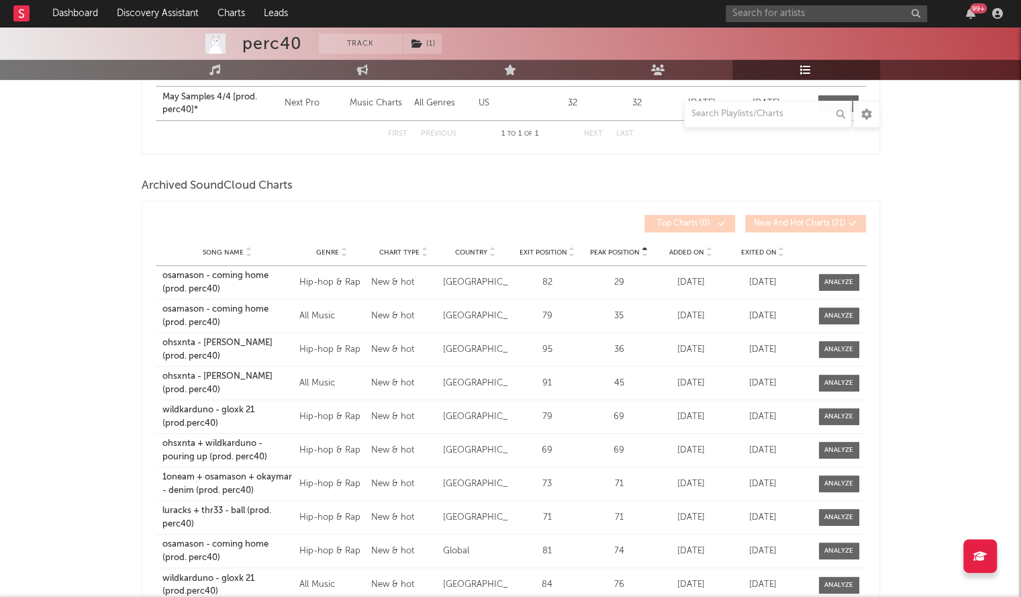
scroll to position [354, 0]
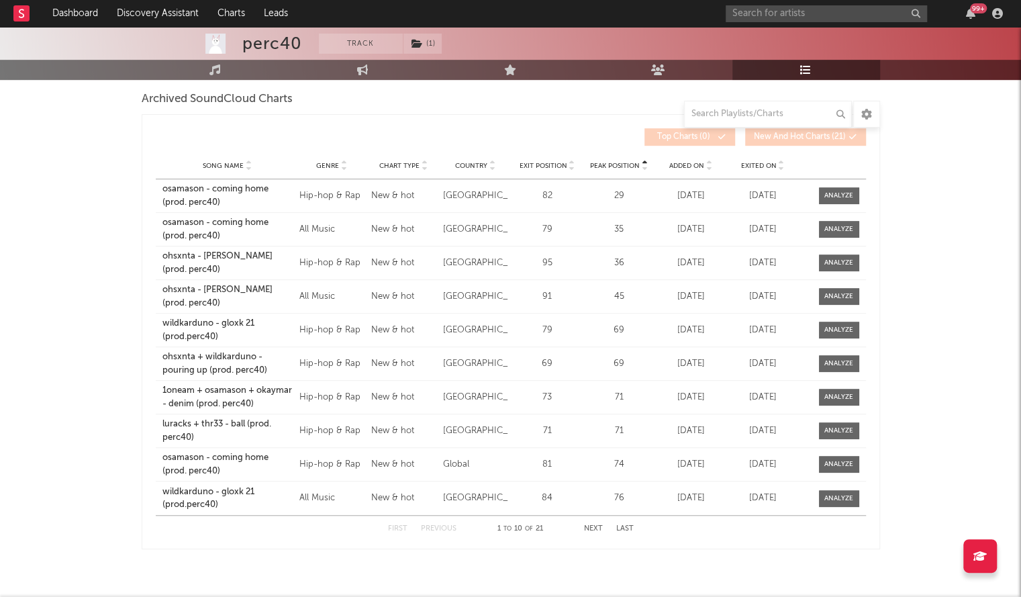
click at [694, 167] on span "Added On" at bounding box center [686, 166] width 35 height 8
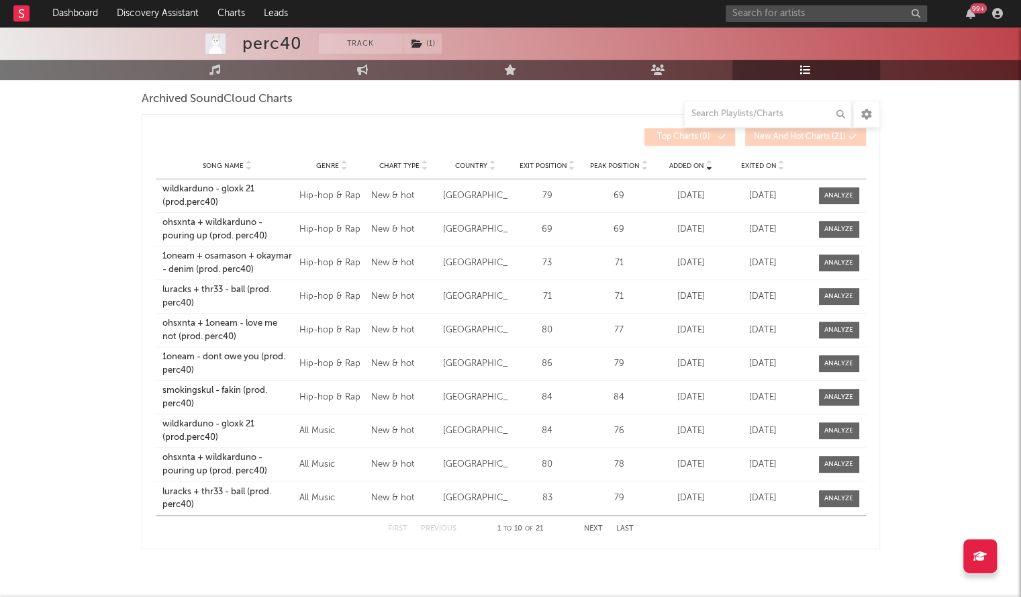
click at [694, 167] on span "Added On" at bounding box center [686, 166] width 35 height 8
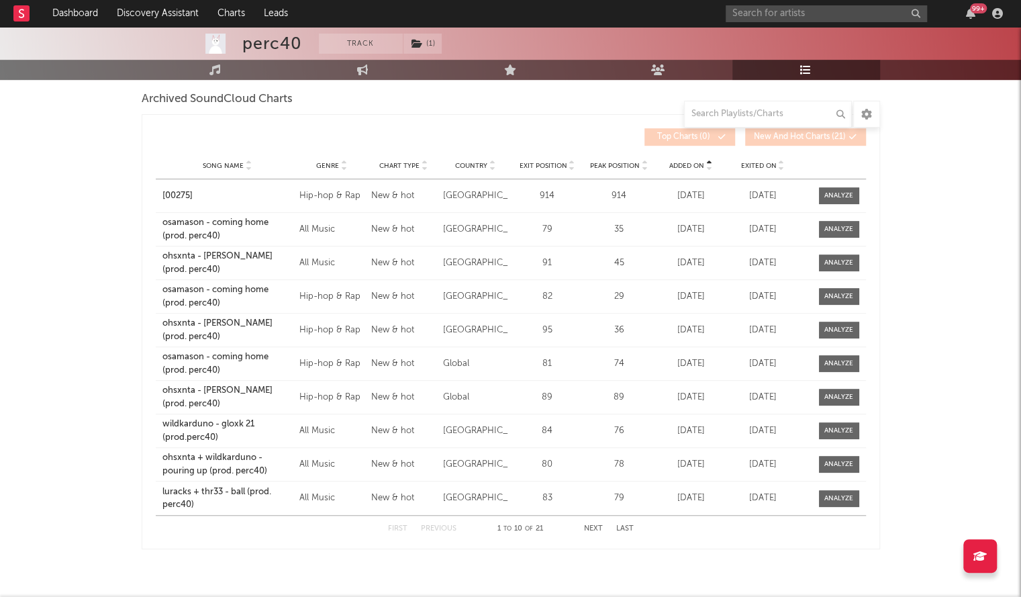
scroll to position [66, 0]
